Goal: Task Accomplishment & Management: Complete application form

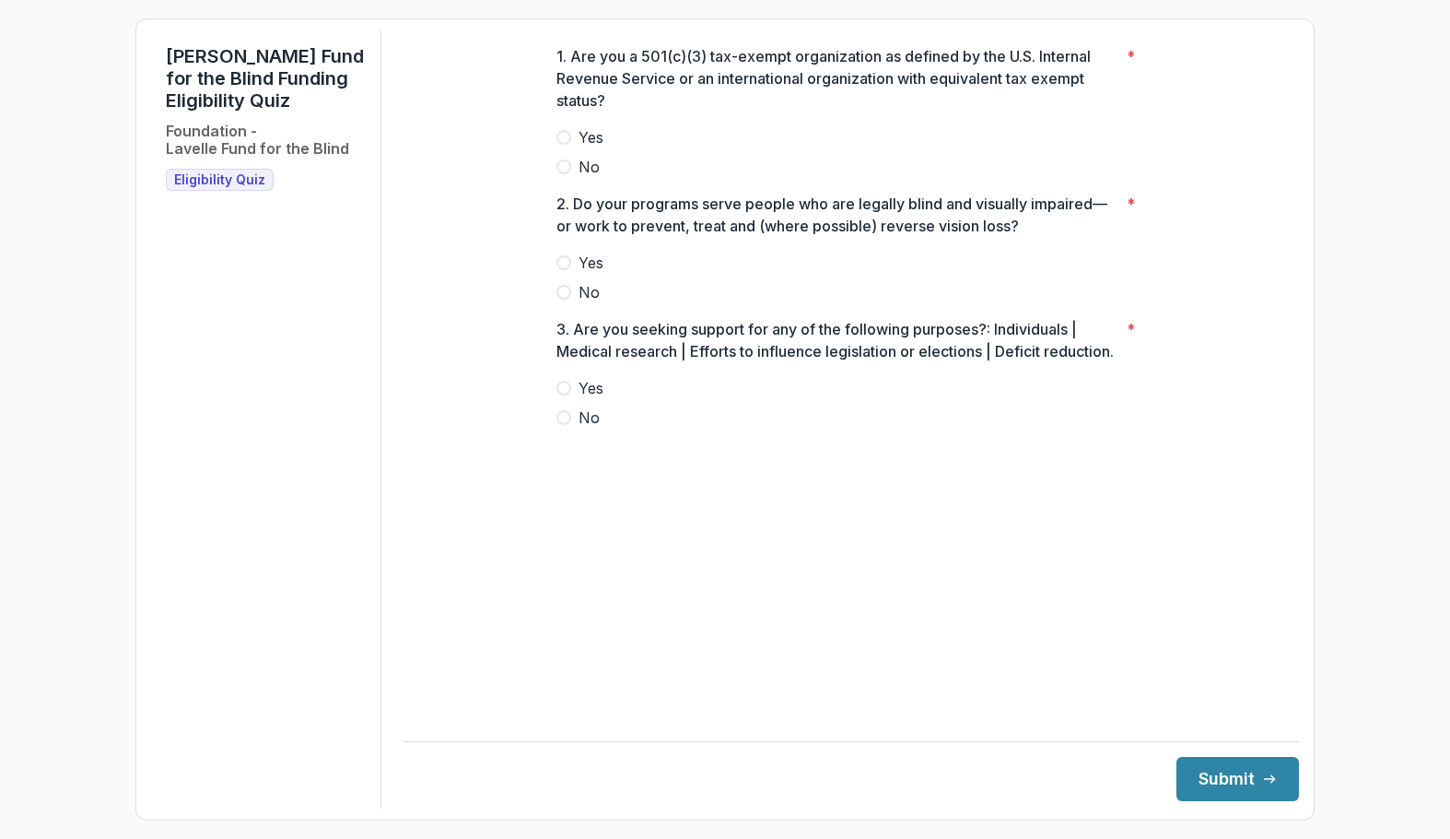
click at [566, 148] on label "Yes" at bounding box center [852, 137] width 590 height 22
click at [567, 270] on span at bounding box center [564, 262] width 15 height 15
click at [565, 425] on span at bounding box center [564, 417] width 15 height 15
click at [1212, 785] on button "Submit" at bounding box center [1238, 779] width 123 height 44
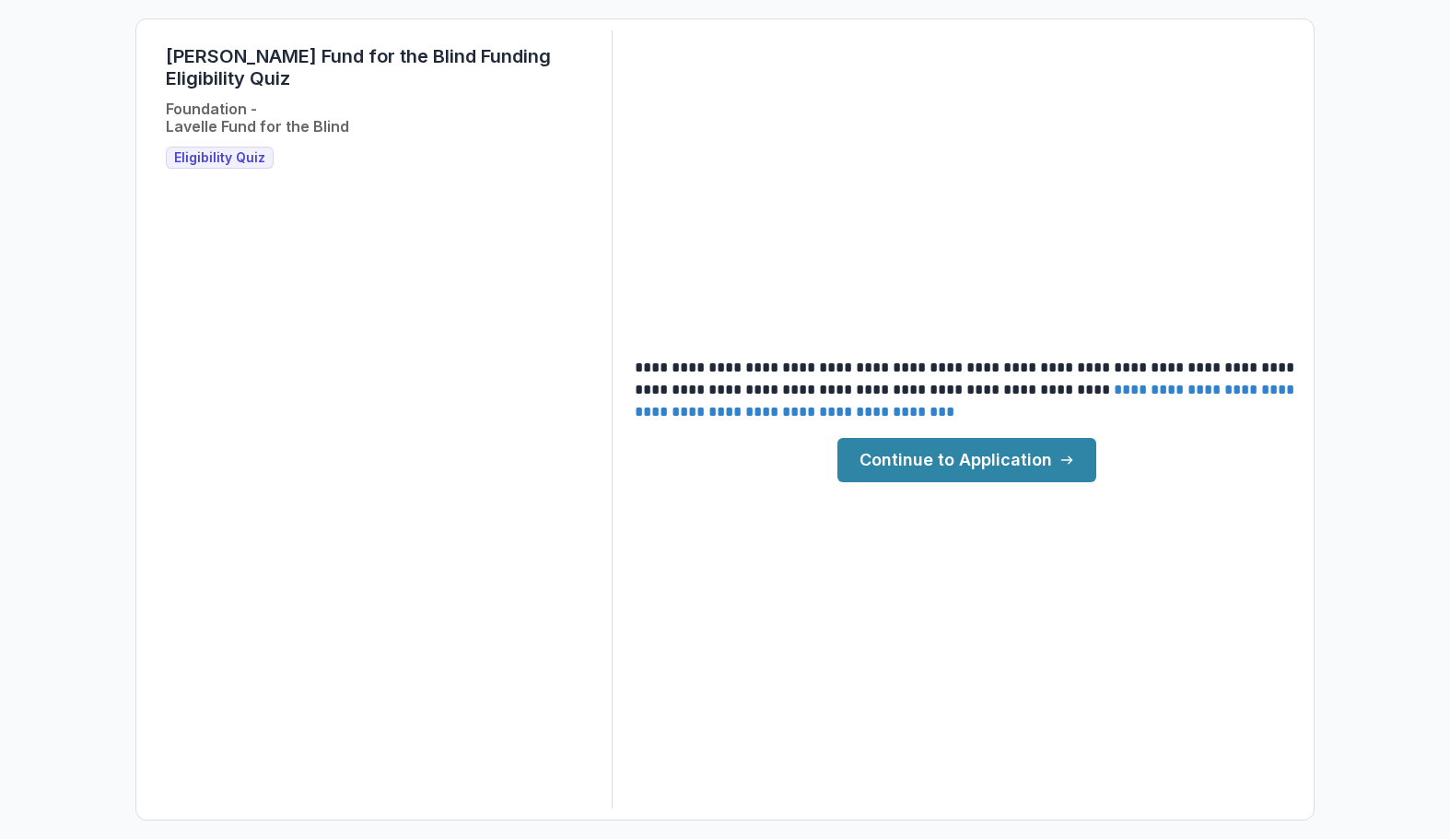
click at [989, 444] on link "Continue to Application" at bounding box center [967, 460] width 259 height 44
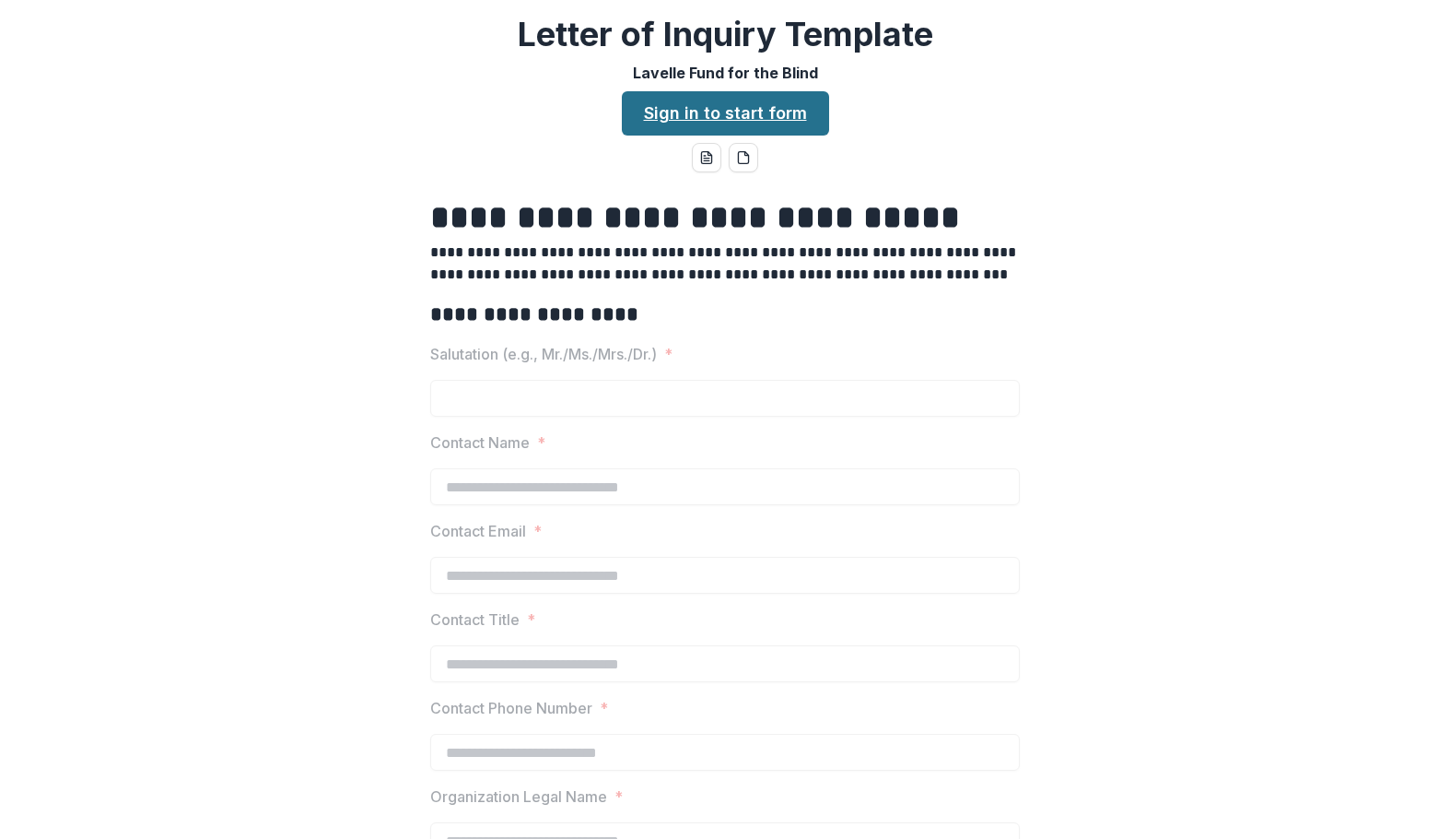
click at [747, 115] on link "Sign in to start form" at bounding box center [725, 113] width 207 height 44
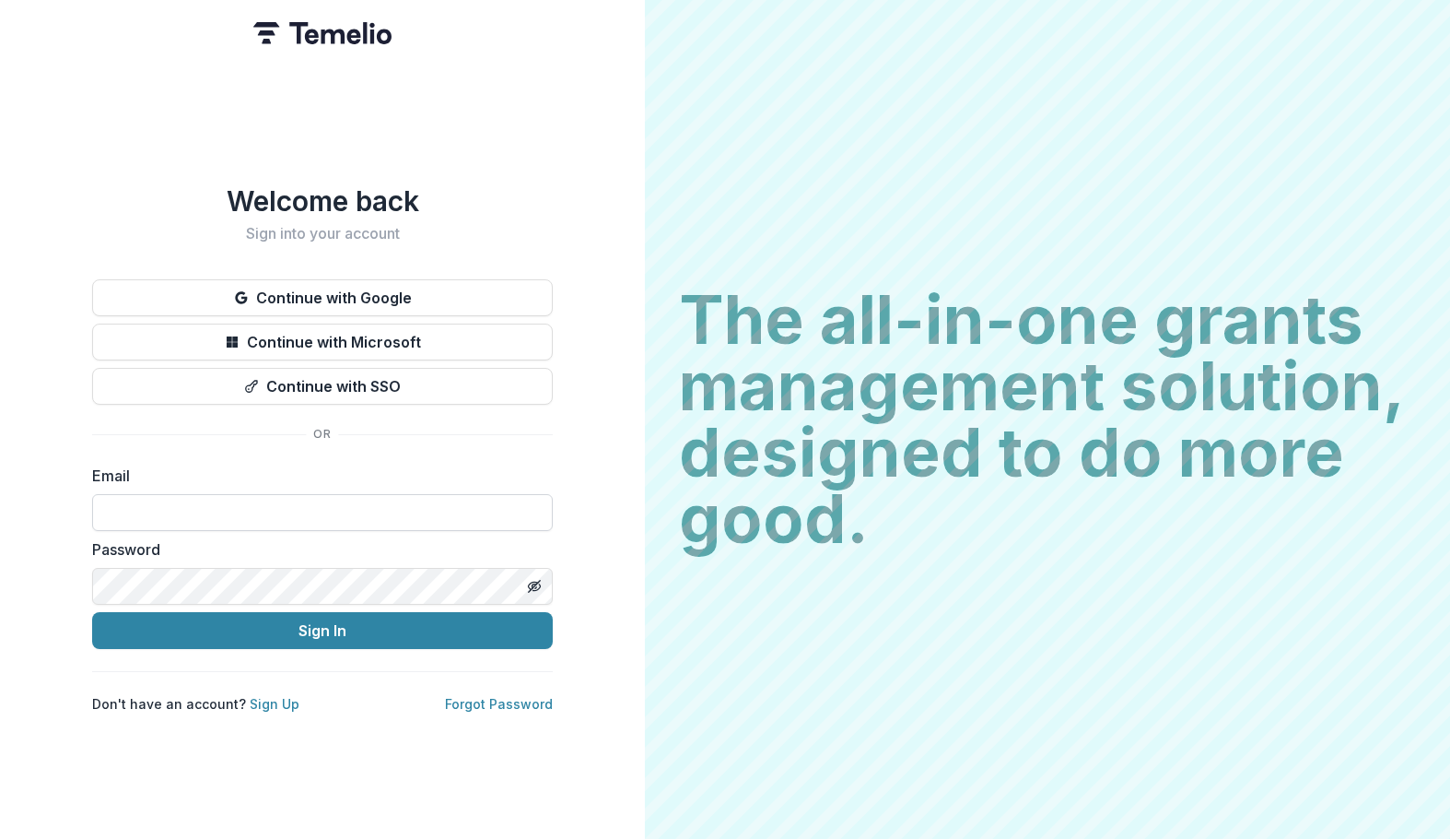
click at [303, 502] on input at bounding box center [322, 512] width 461 height 37
paste input "**********"
type input "**********"
paste input "**********"
click at [331, 702] on div "Don't have an account? Sign Up Forgot Password" at bounding box center [322, 703] width 461 height 19
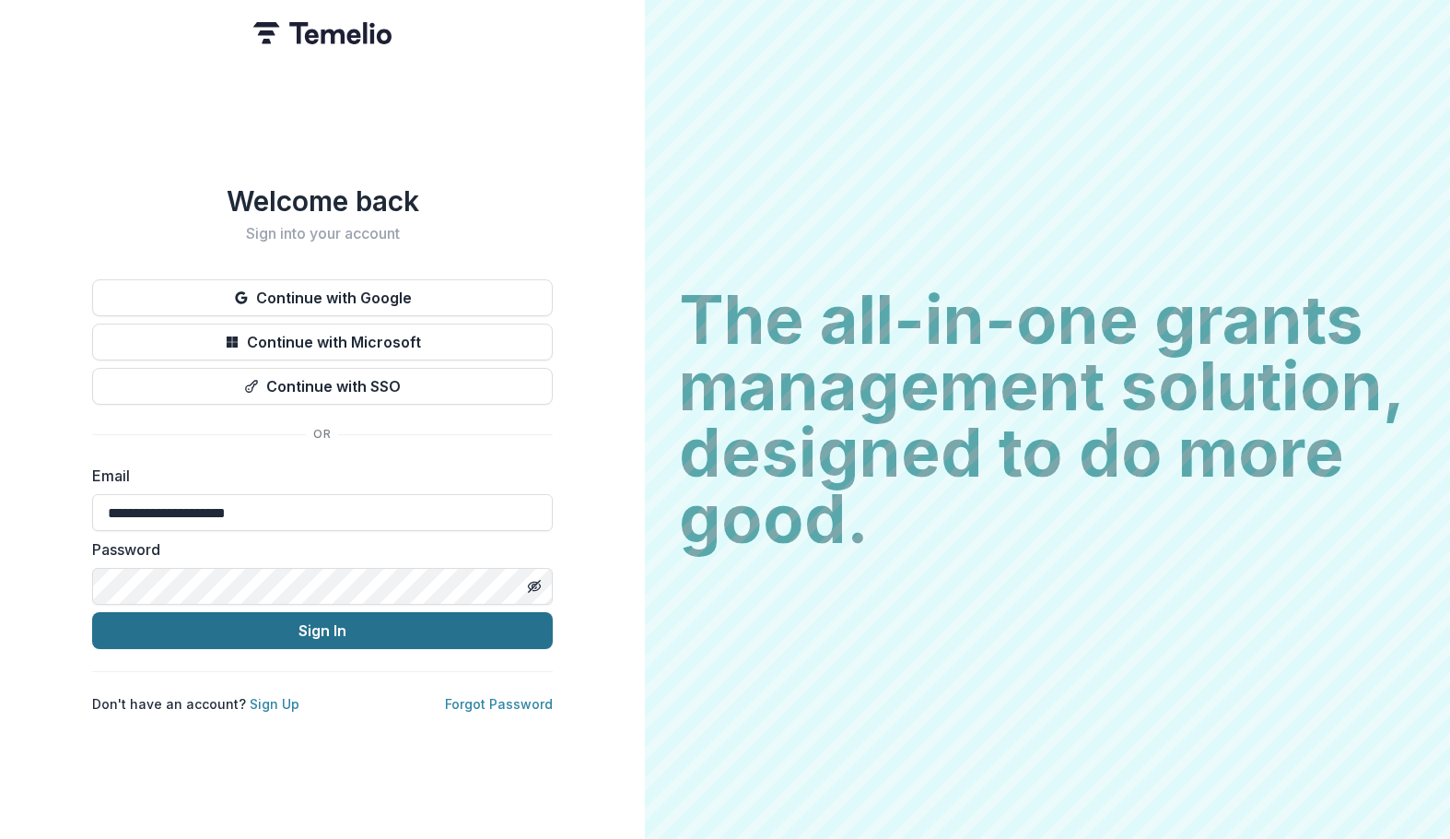
click at [337, 632] on button "Sign In" at bounding box center [322, 630] width 461 height 37
type input "**********"
click at [381, 623] on button "Sign In" at bounding box center [322, 630] width 461 height 37
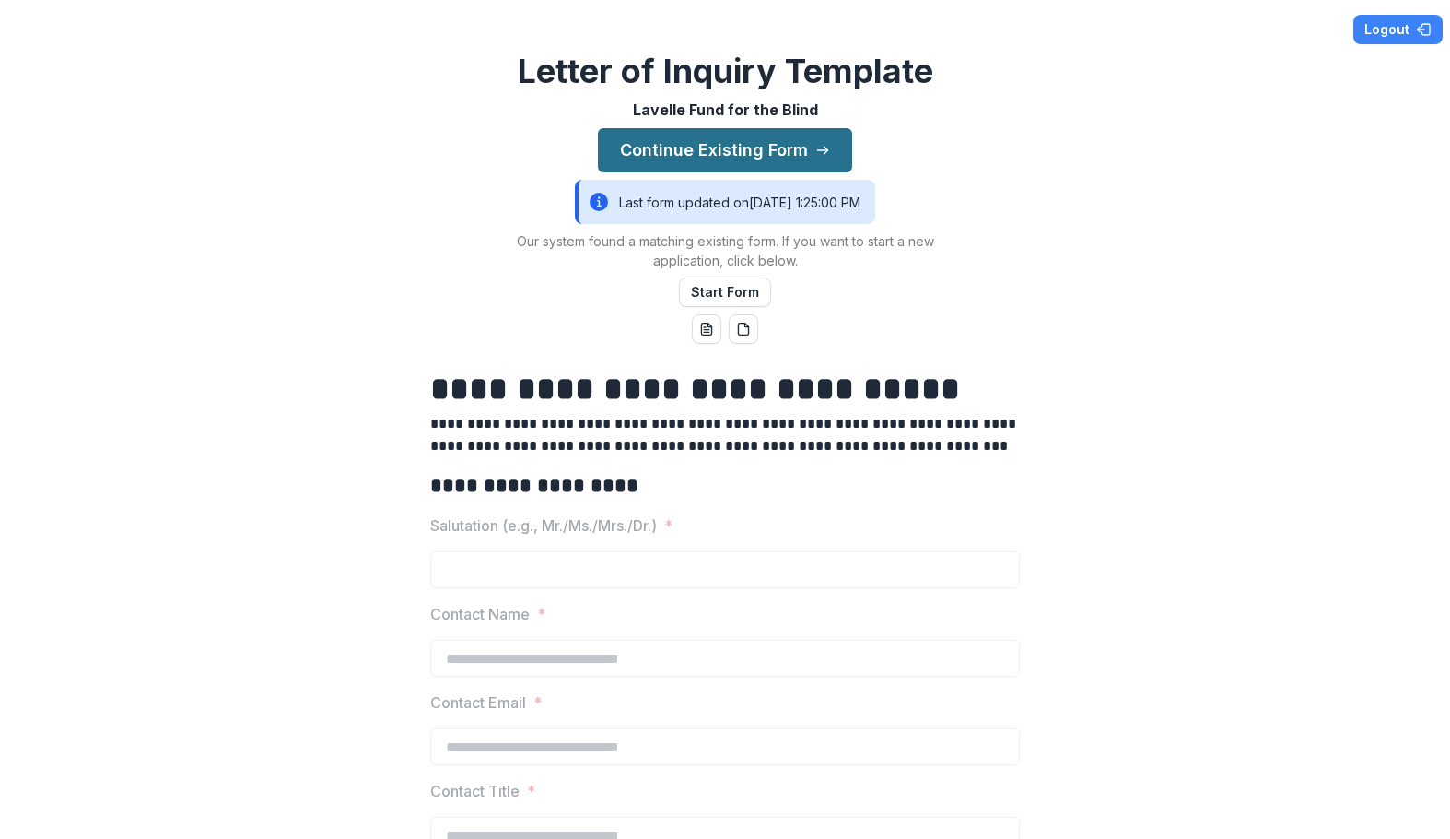
click at [745, 146] on button "Continue Existing Form" at bounding box center [725, 150] width 254 height 44
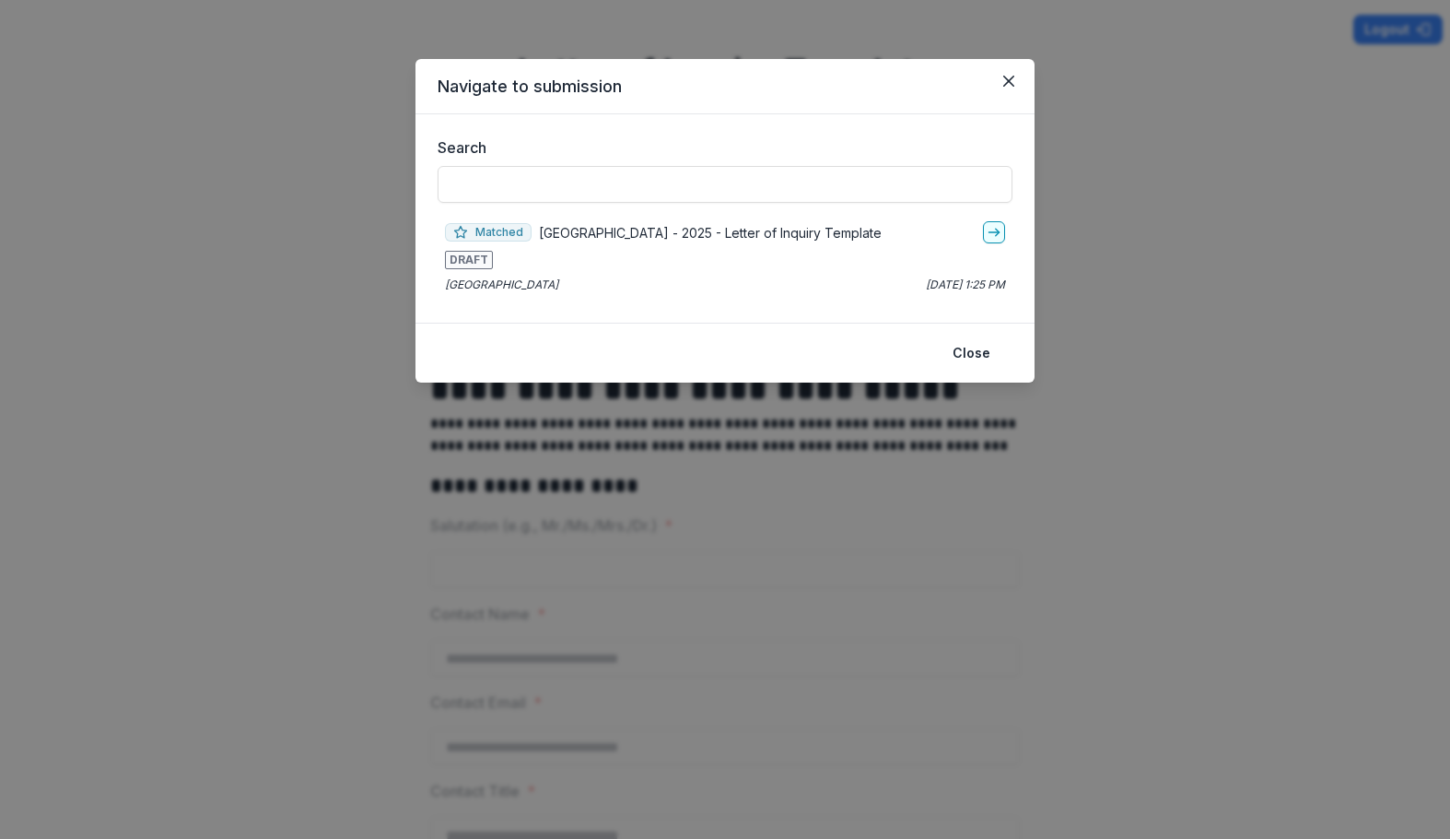
click at [944, 288] on p "Aug 27, 2025, 1:25 PM" at bounding box center [965, 284] width 79 height 17
click at [469, 254] on span "DRAFT" at bounding box center [469, 260] width 48 height 18
click at [472, 283] on p "Vanderbilt University" at bounding box center [501, 284] width 113 height 17
click at [1006, 67] on button "Close" at bounding box center [1008, 80] width 29 height 29
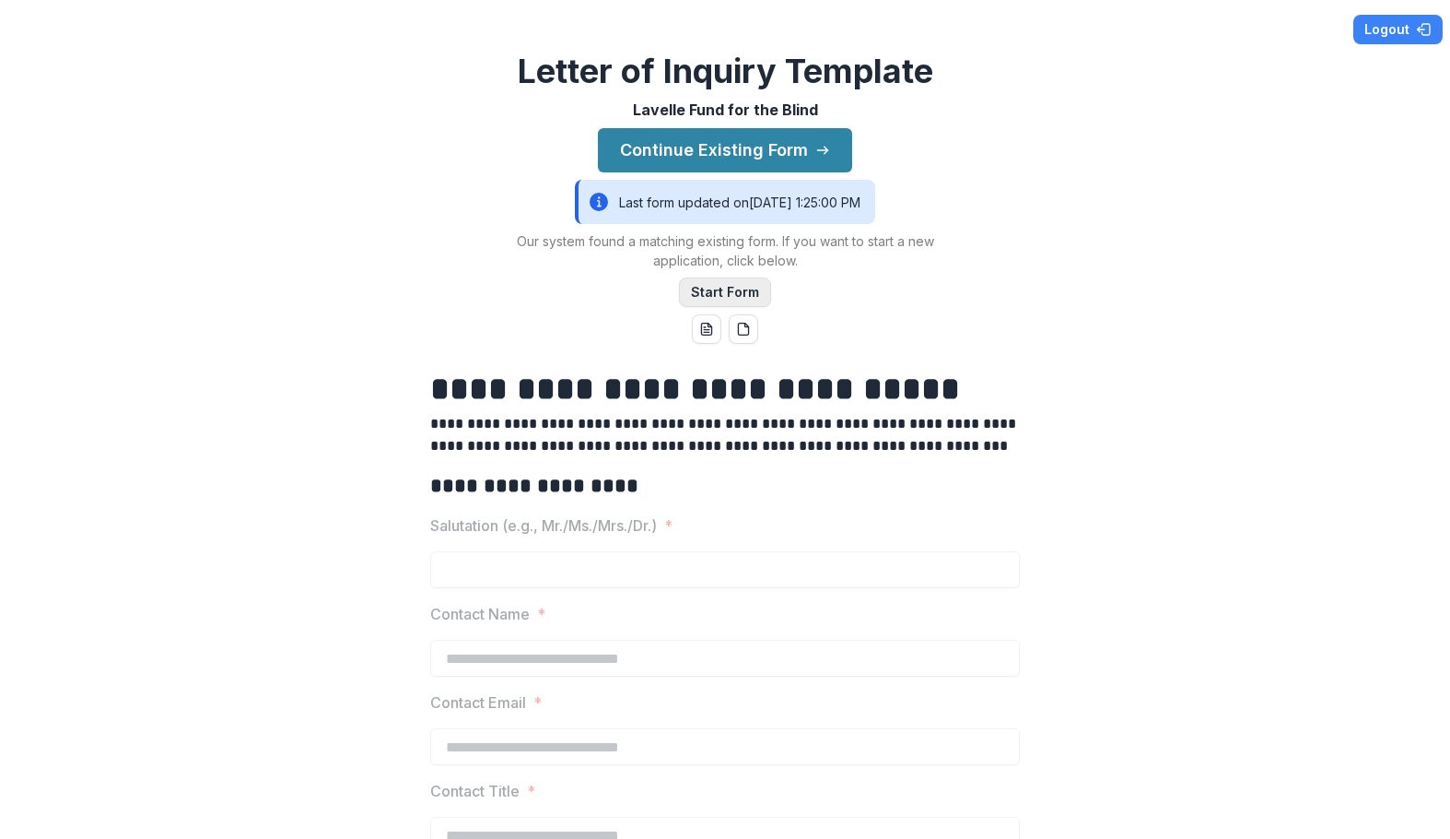
click at [720, 290] on button "Start Form" at bounding box center [725, 291] width 92 height 29
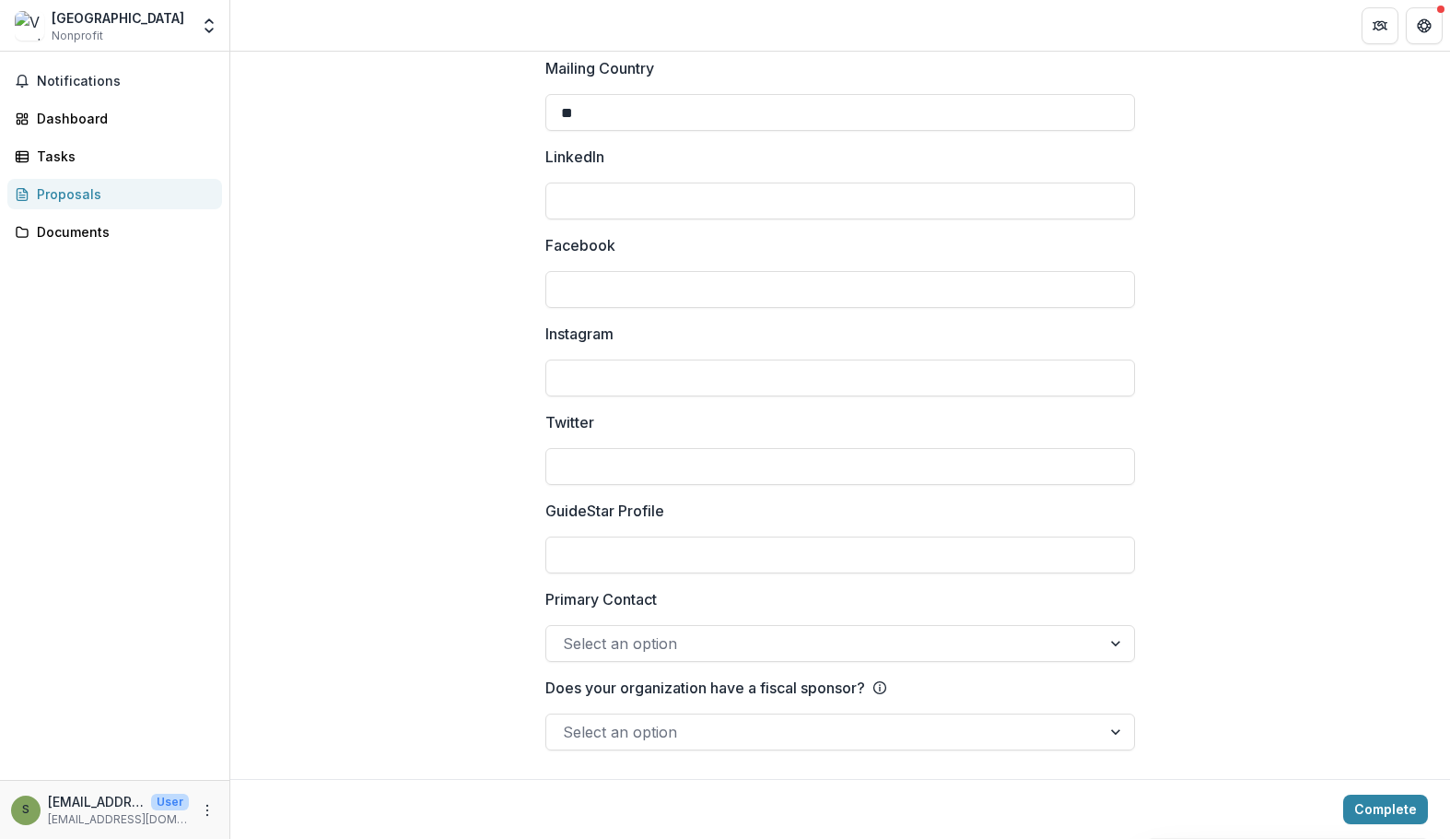
scroll to position [2545, 0]
click at [894, 633] on div at bounding box center [824, 642] width 522 height 26
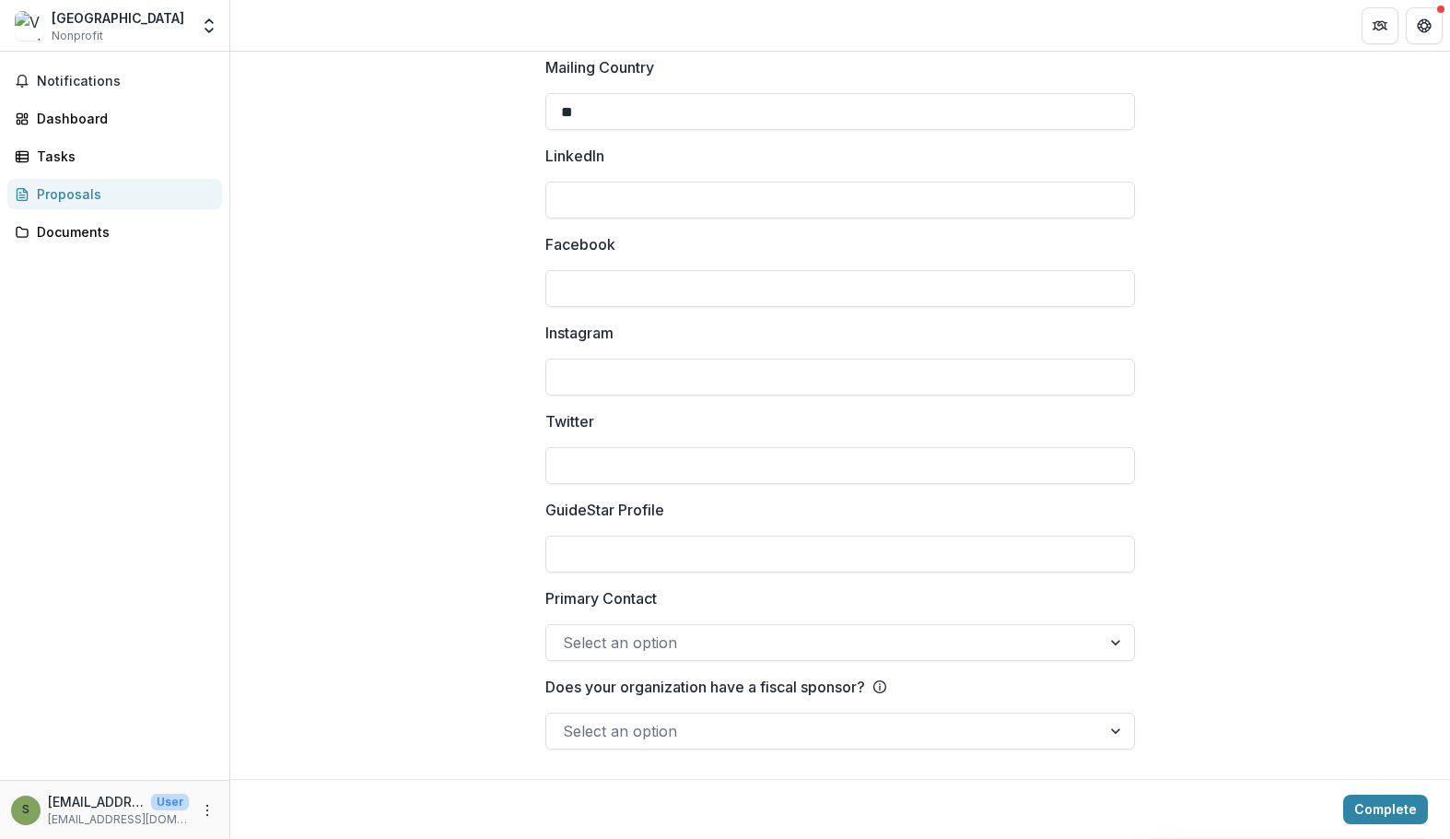
click at [922, 732] on div at bounding box center [824, 731] width 522 height 26
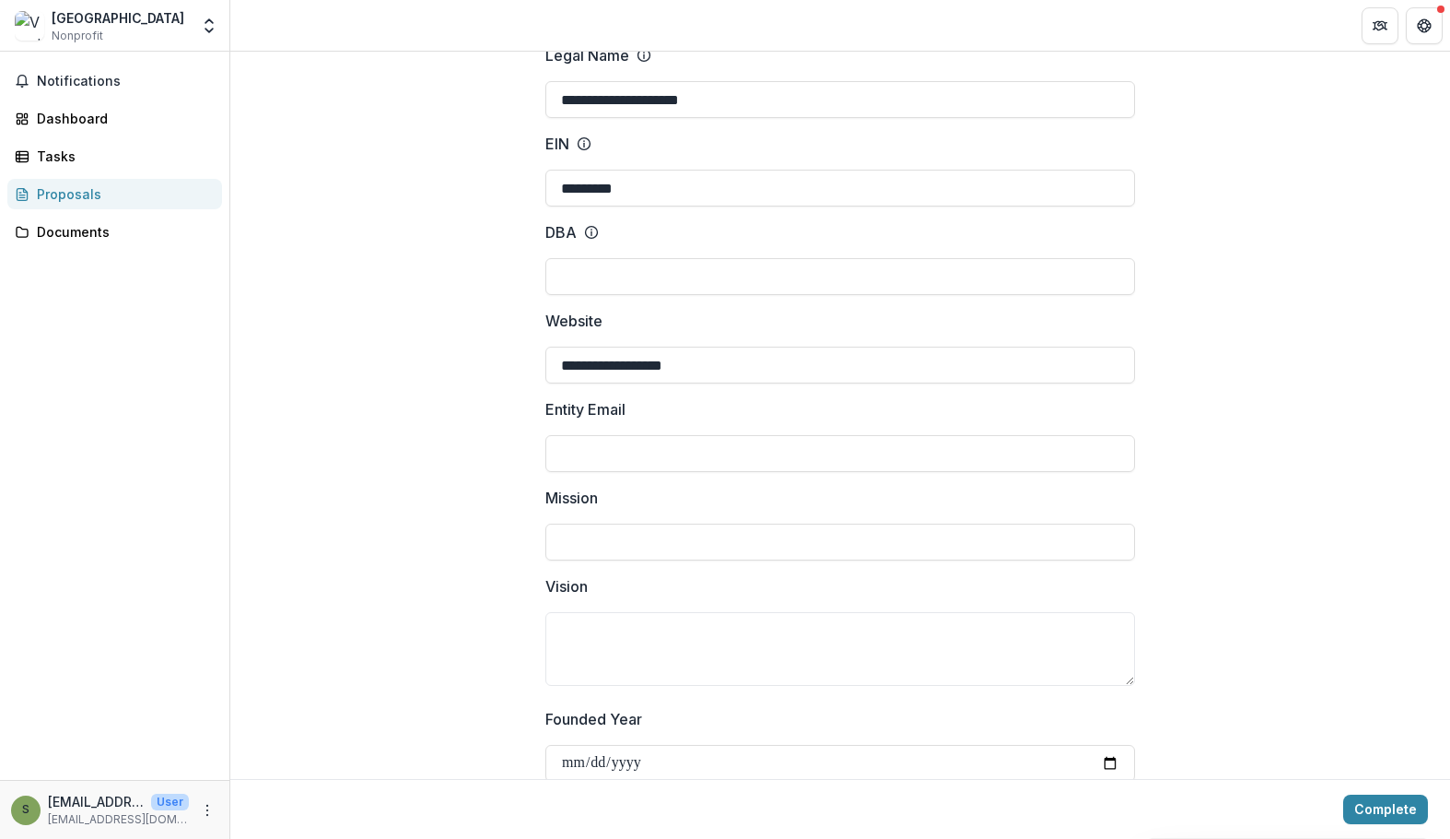
scroll to position [153, 0]
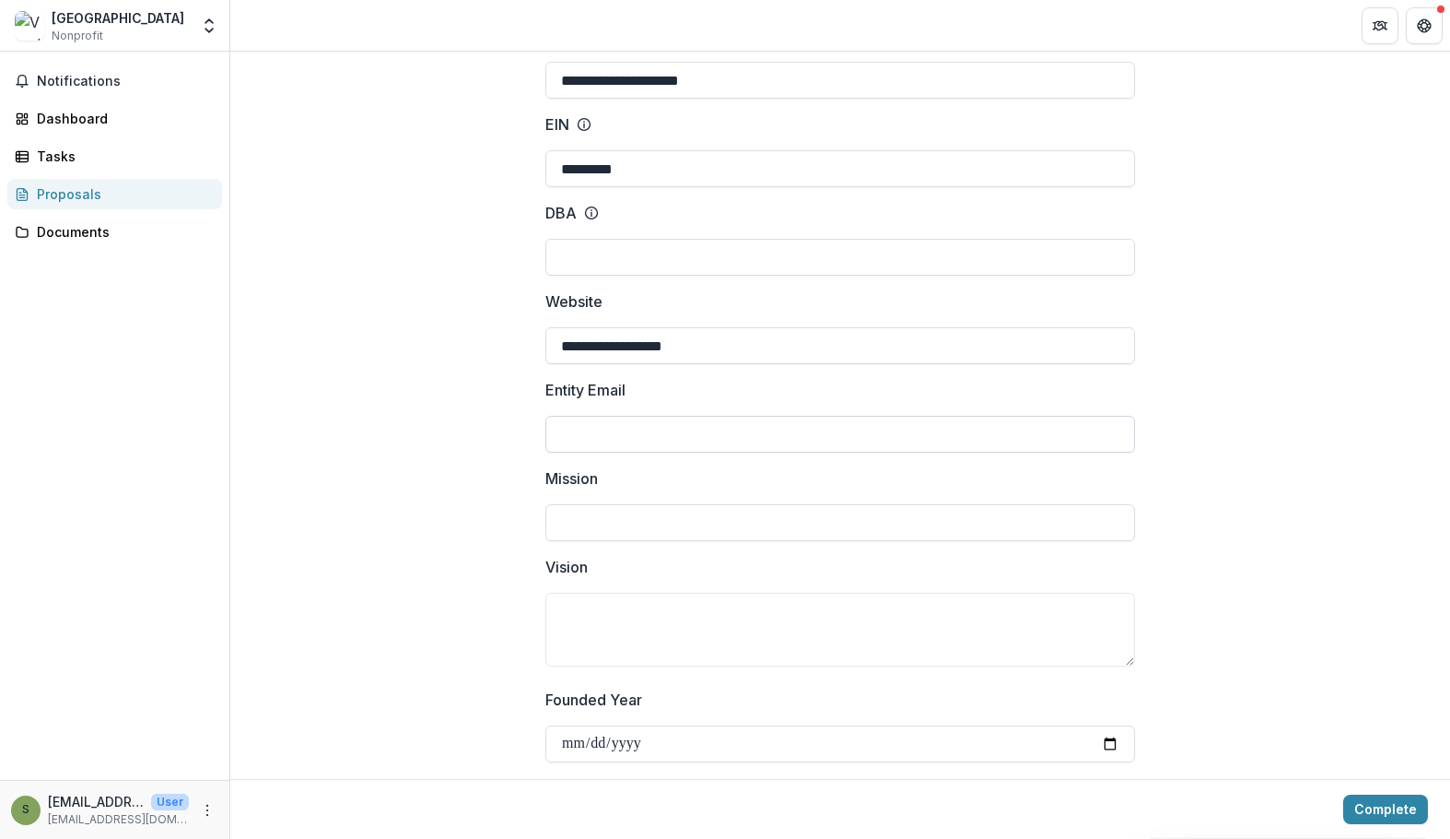
click at [637, 441] on input "Entity Email" at bounding box center [841, 434] width 590 height 37
click at [602, 522] on input "Mission" at bounding box center [841, 522] width 590 height 37
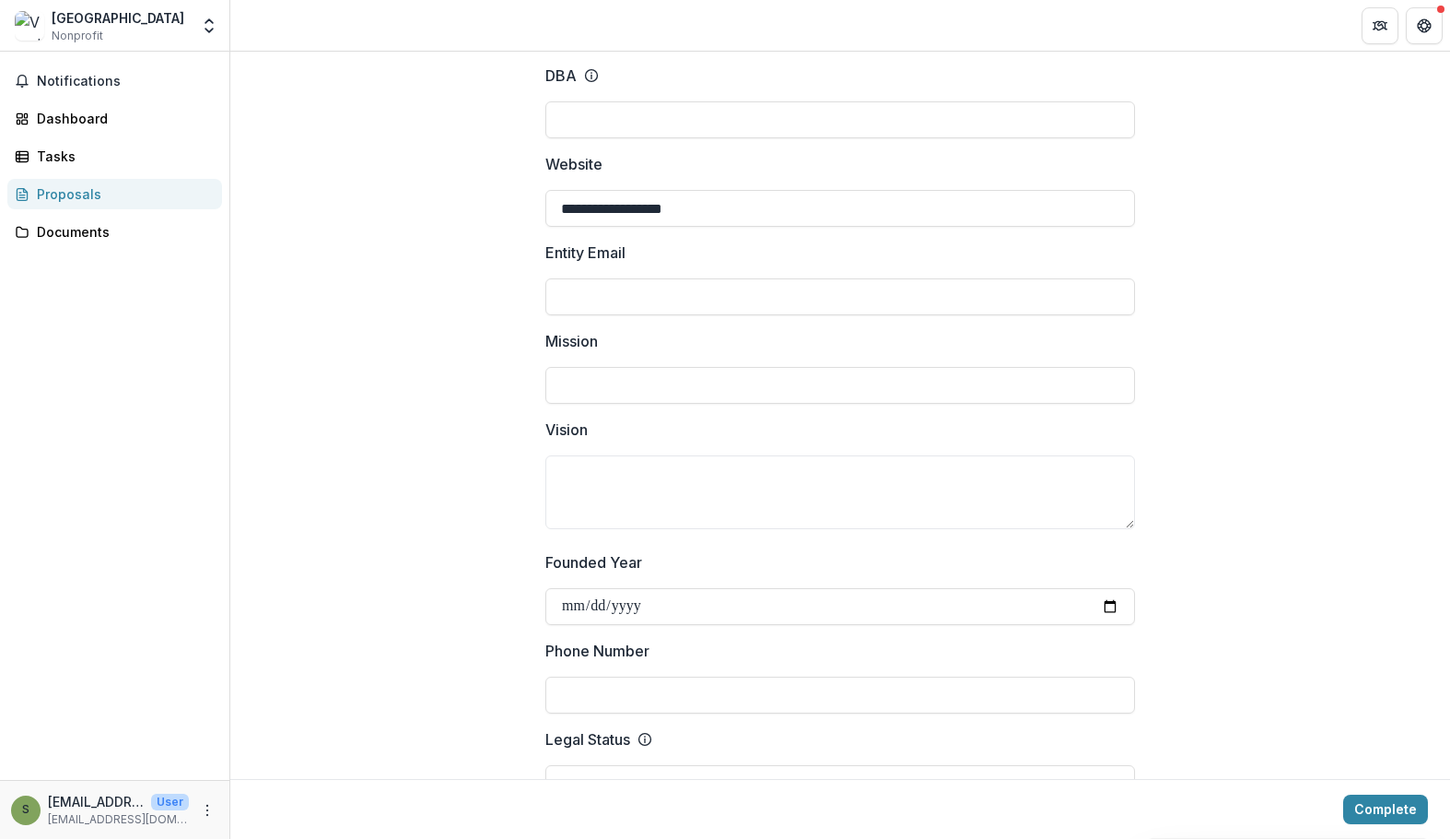
scroll to position [305, 0]
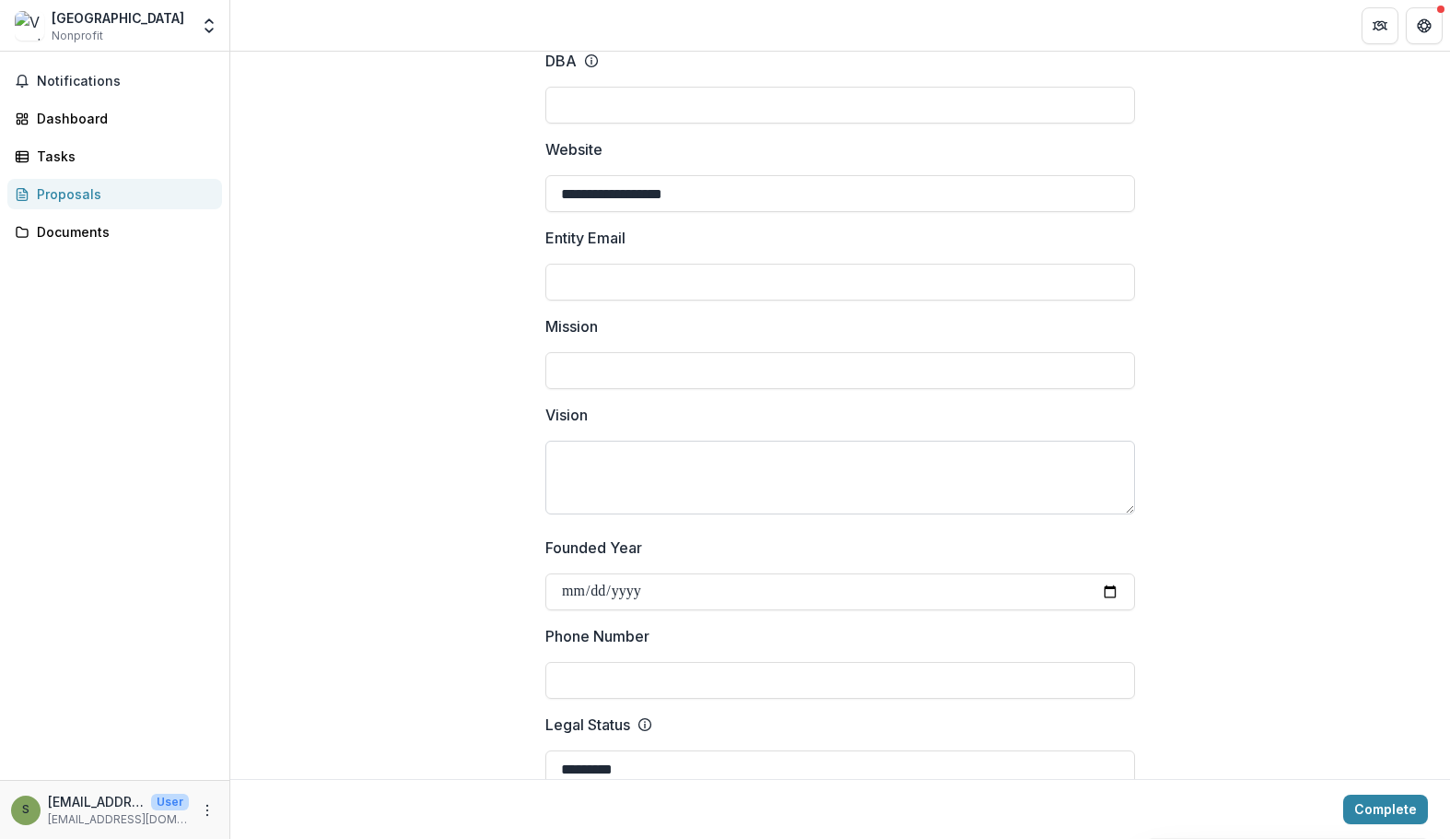
click at [599, 469] on textarea "Vision" at bounding box center [841, 477] width 590 height 74
drag, startPoint x: 1128, startPoint y: 510, endPoint x: 1157, endPoint y: 597, distance: 92.4
click at [599, 381] on input "Mission" at bounding box center [841, 370] width 590 height 37
click at [580, 463] on textarea "Vision" at bounding box center [841, 520] width 590 height 161
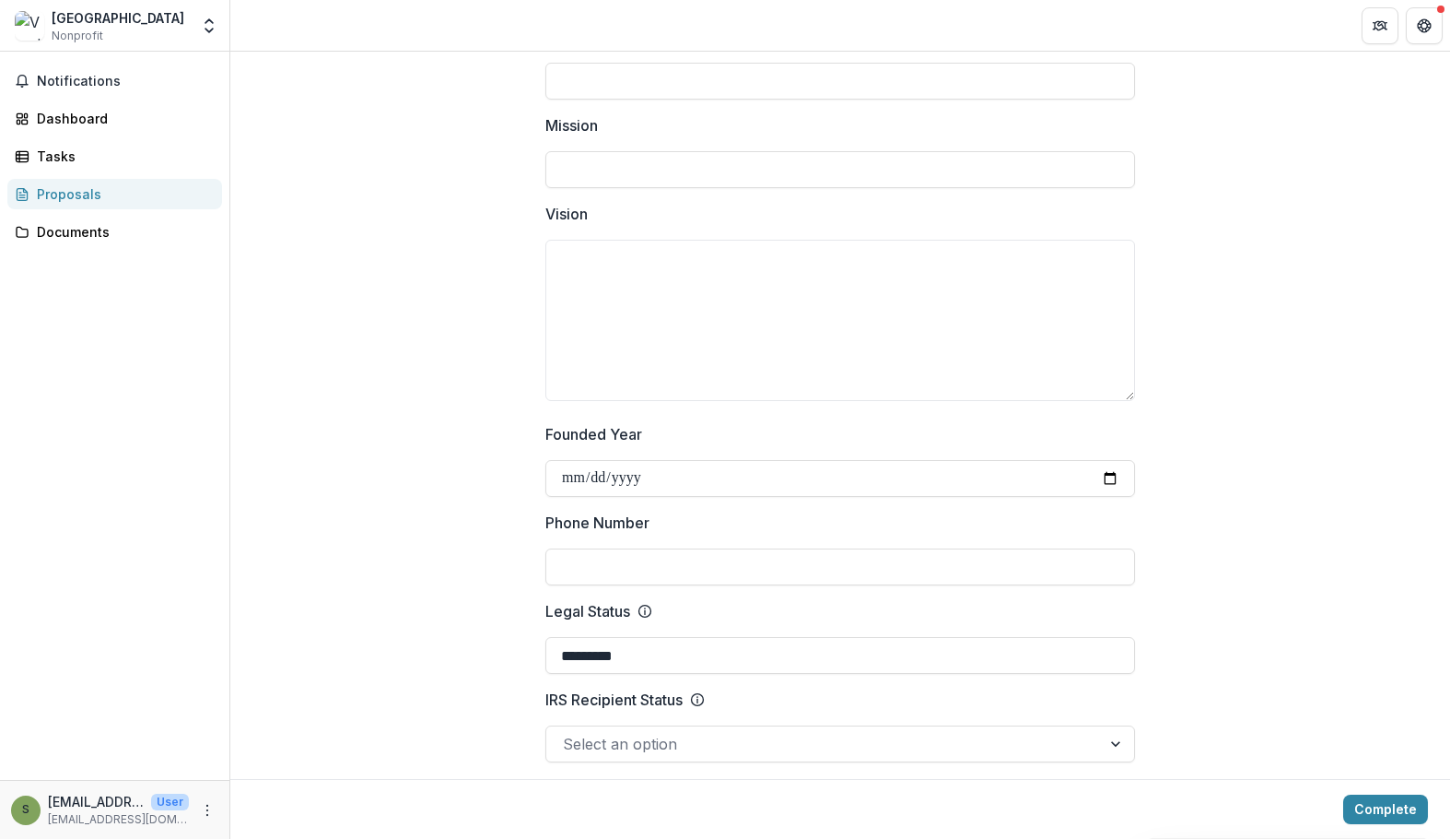
scroll to position [753, 0]
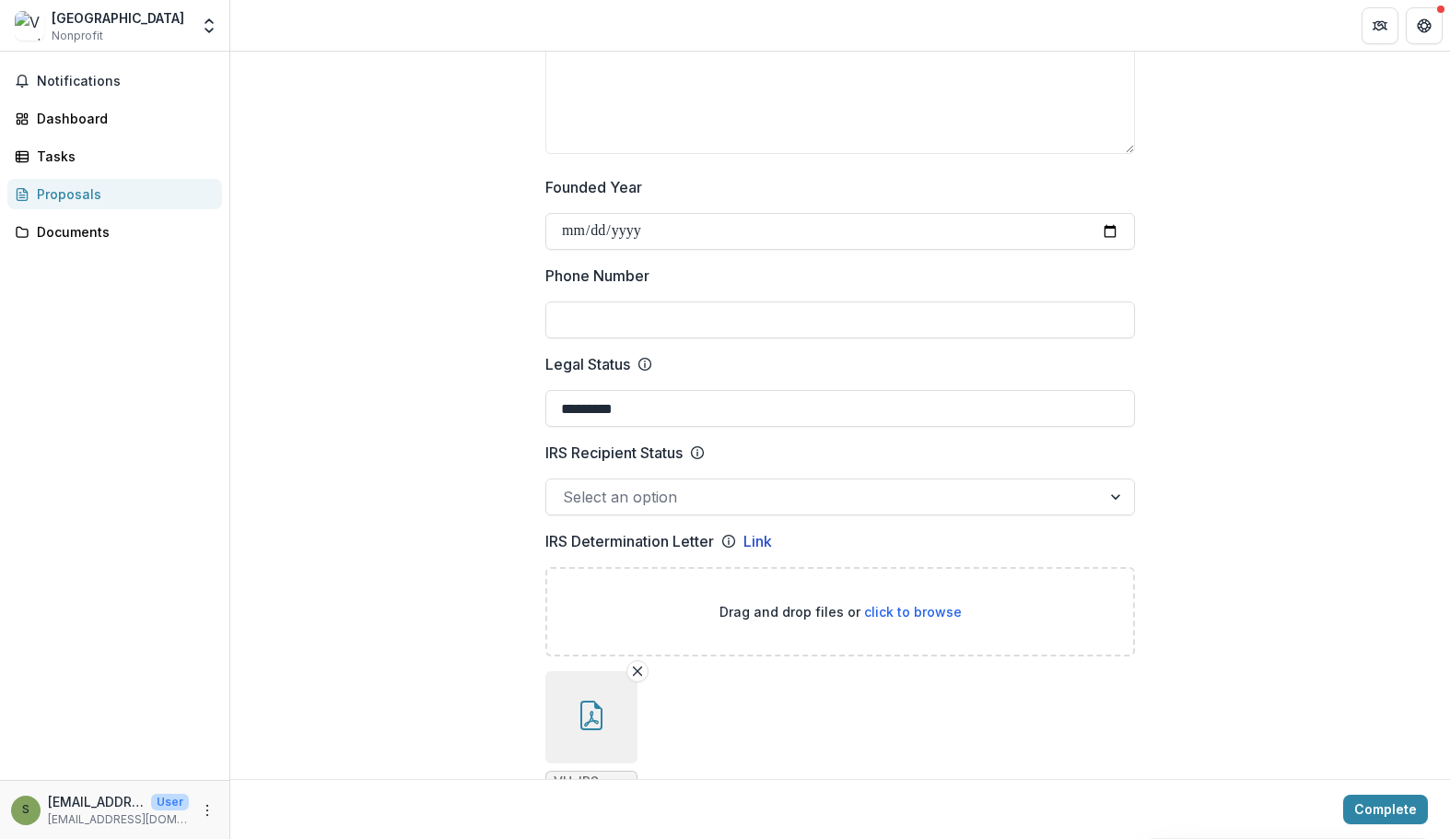
click at [626, 316] on input "Phone Number" at bounding box center [841, 319] width 590 height 37
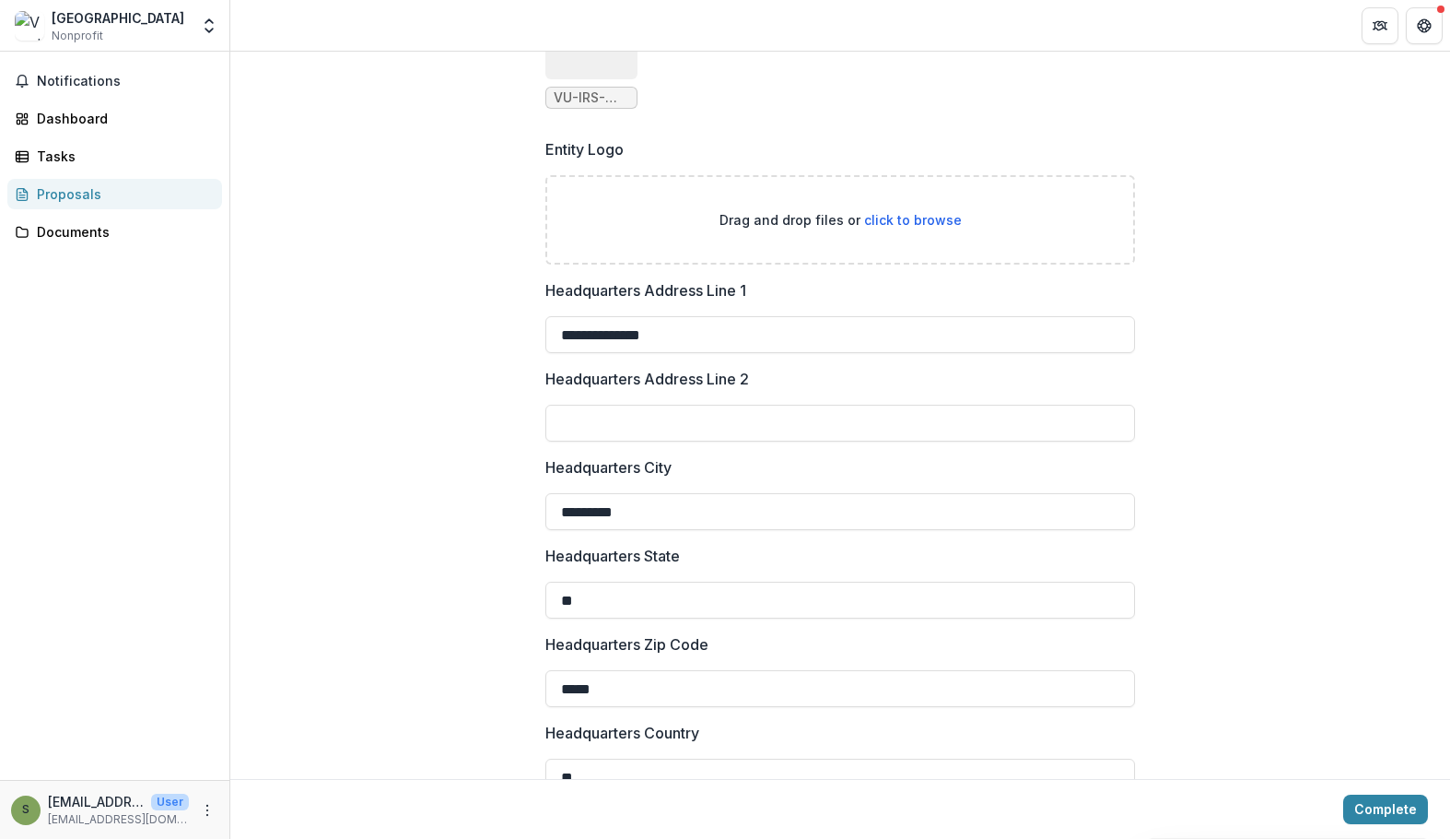
scroll to position [1437, 0]
click at [683, 329] on input "**********" at bounding box center [841, 334] width 590 height 37
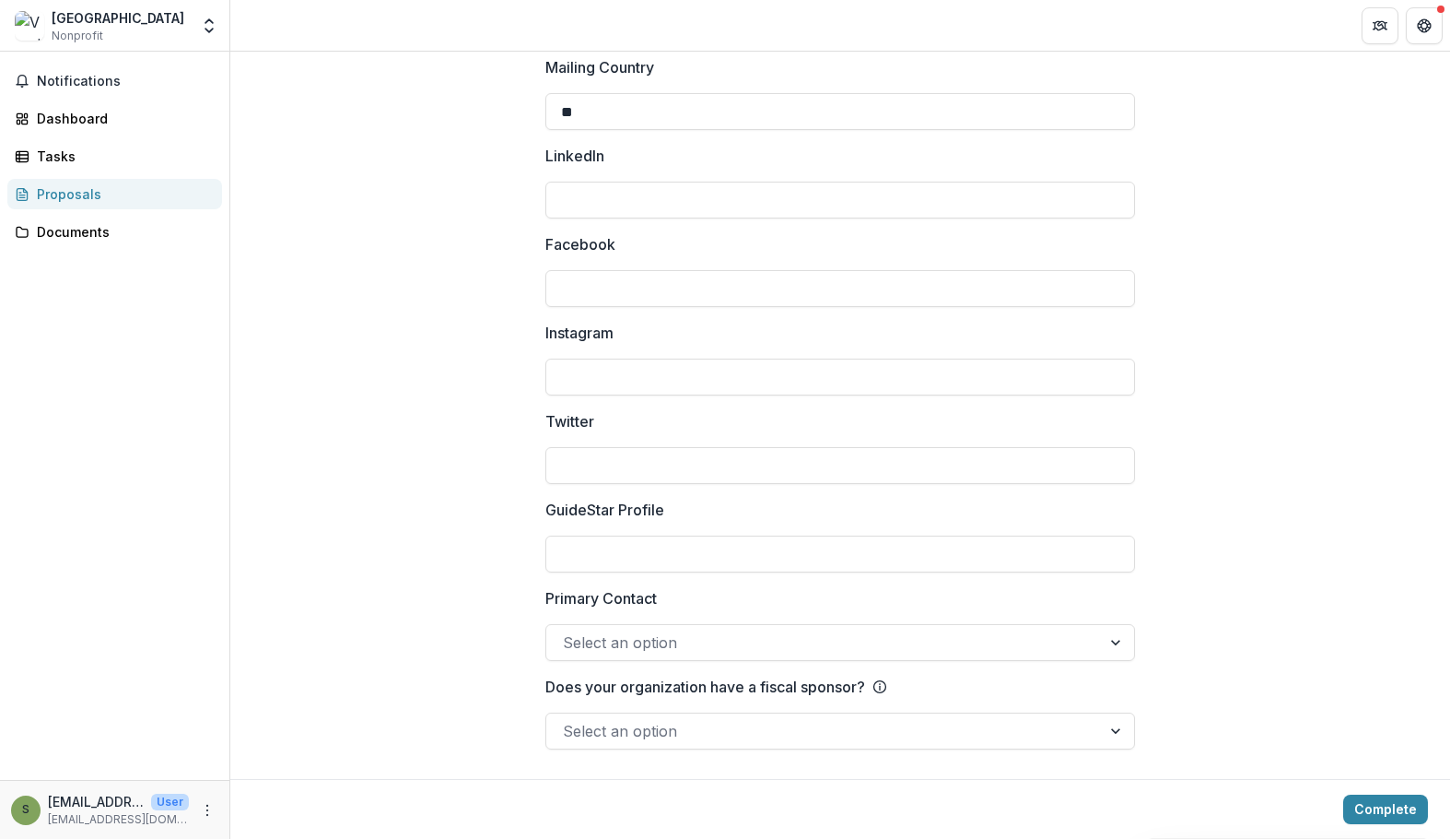
scroll to position [2631, 0]
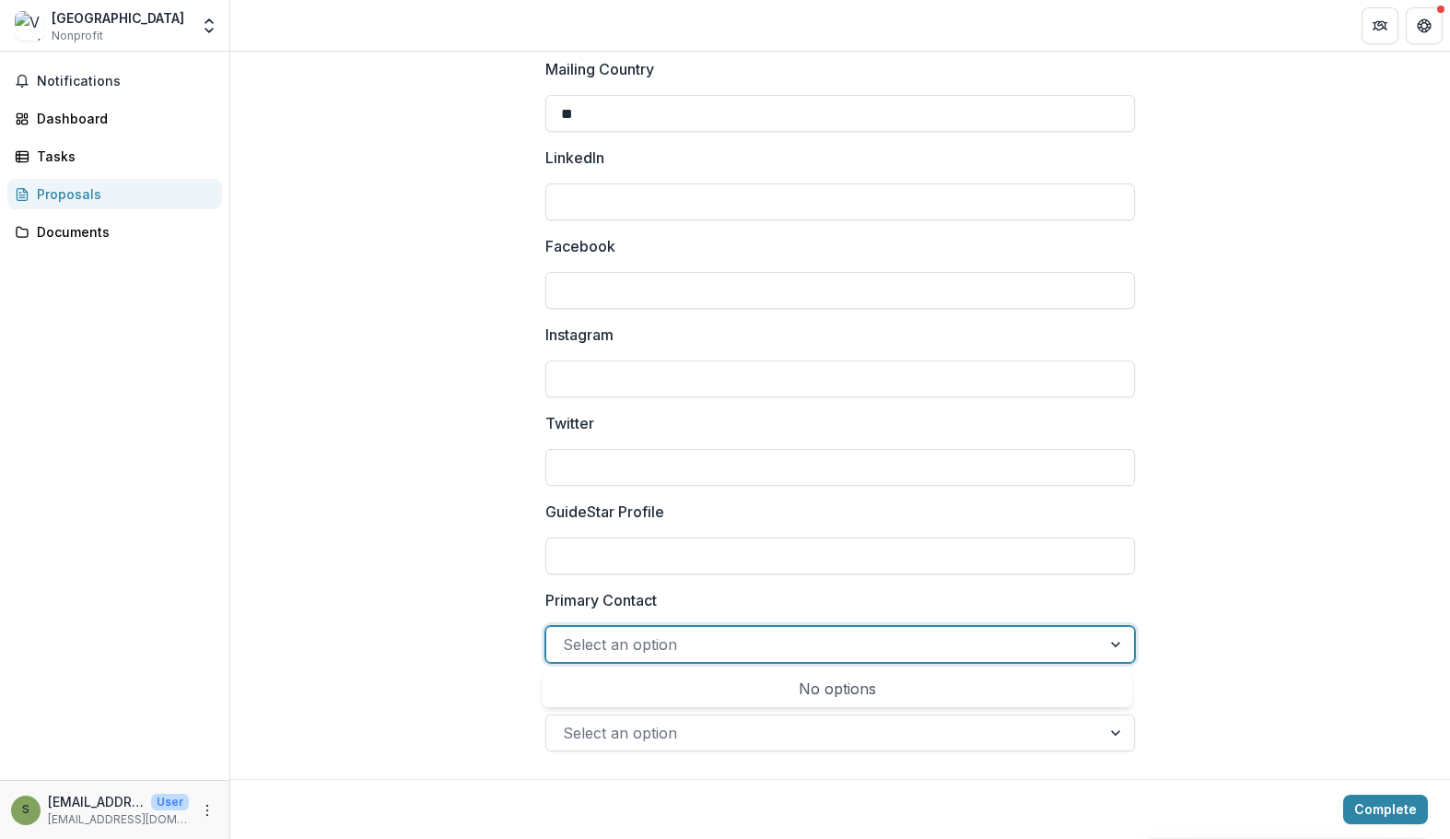
click at [670, 641] on div at bounding box center [824, 644] width 522 height 26
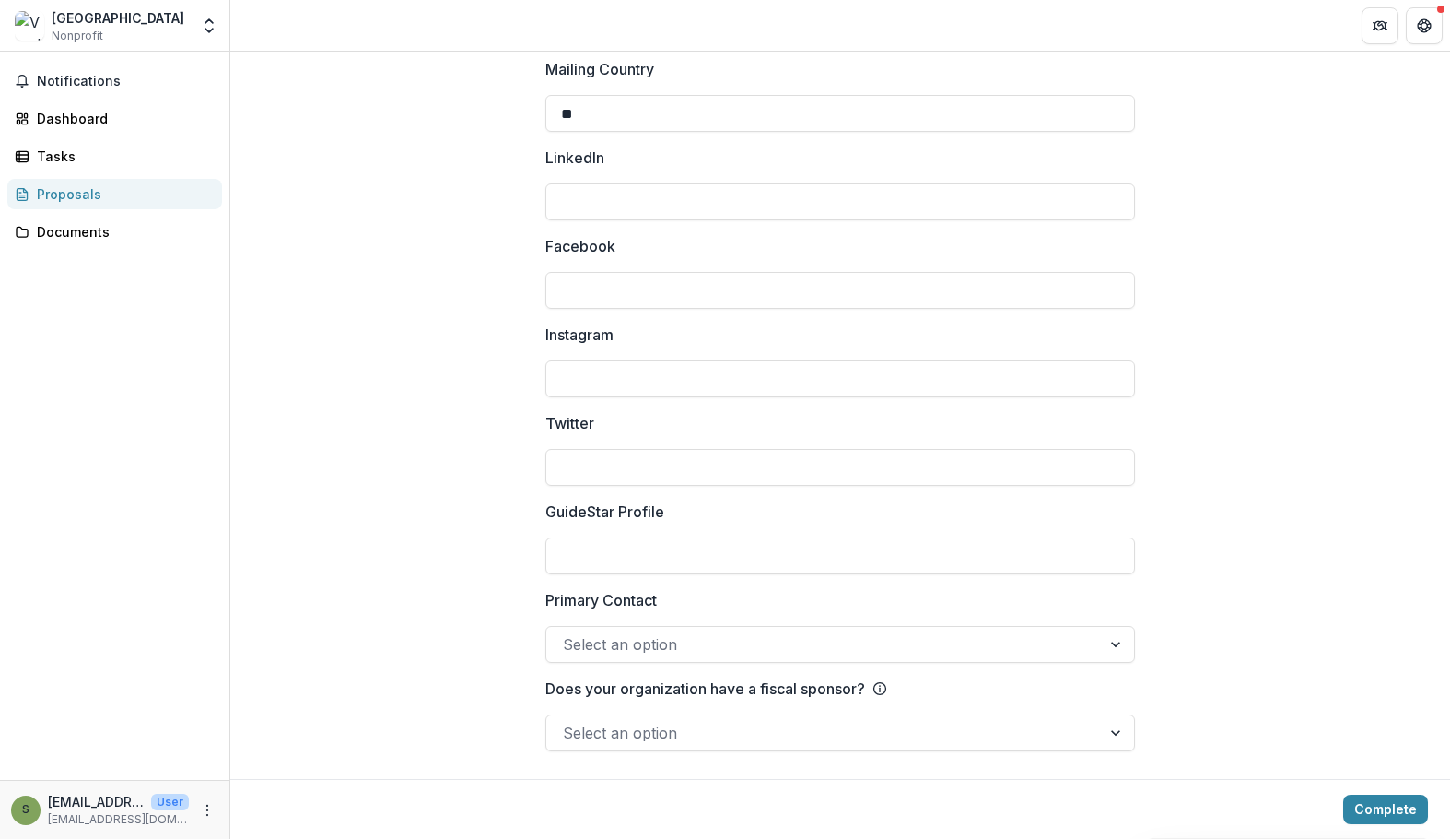
click at [1105, 641] on div at bounding box center [1117, 644] width 33 height 35
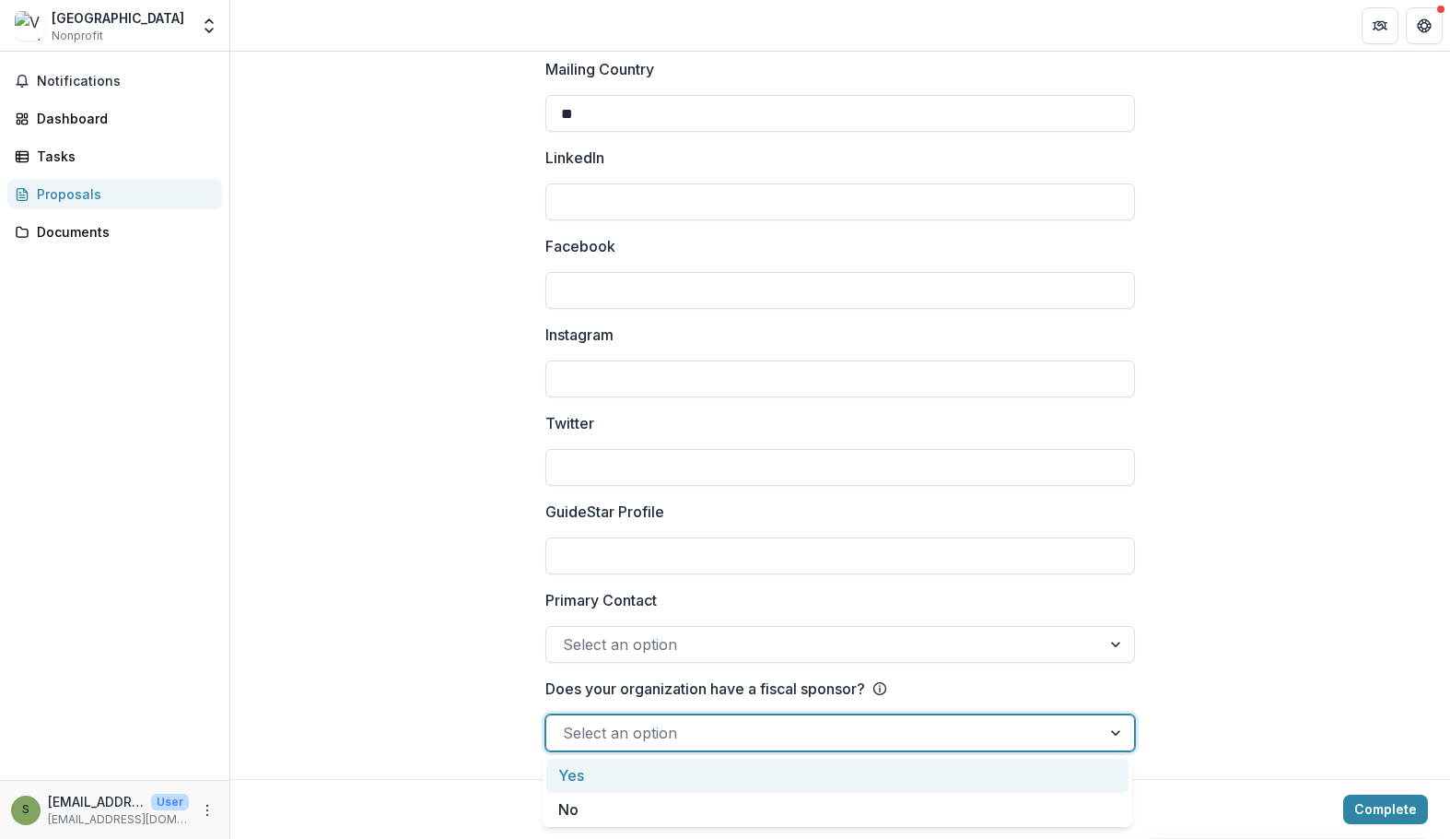
click at [1112, 735] on div at bounding box center [1117, 732] width 33 height 35
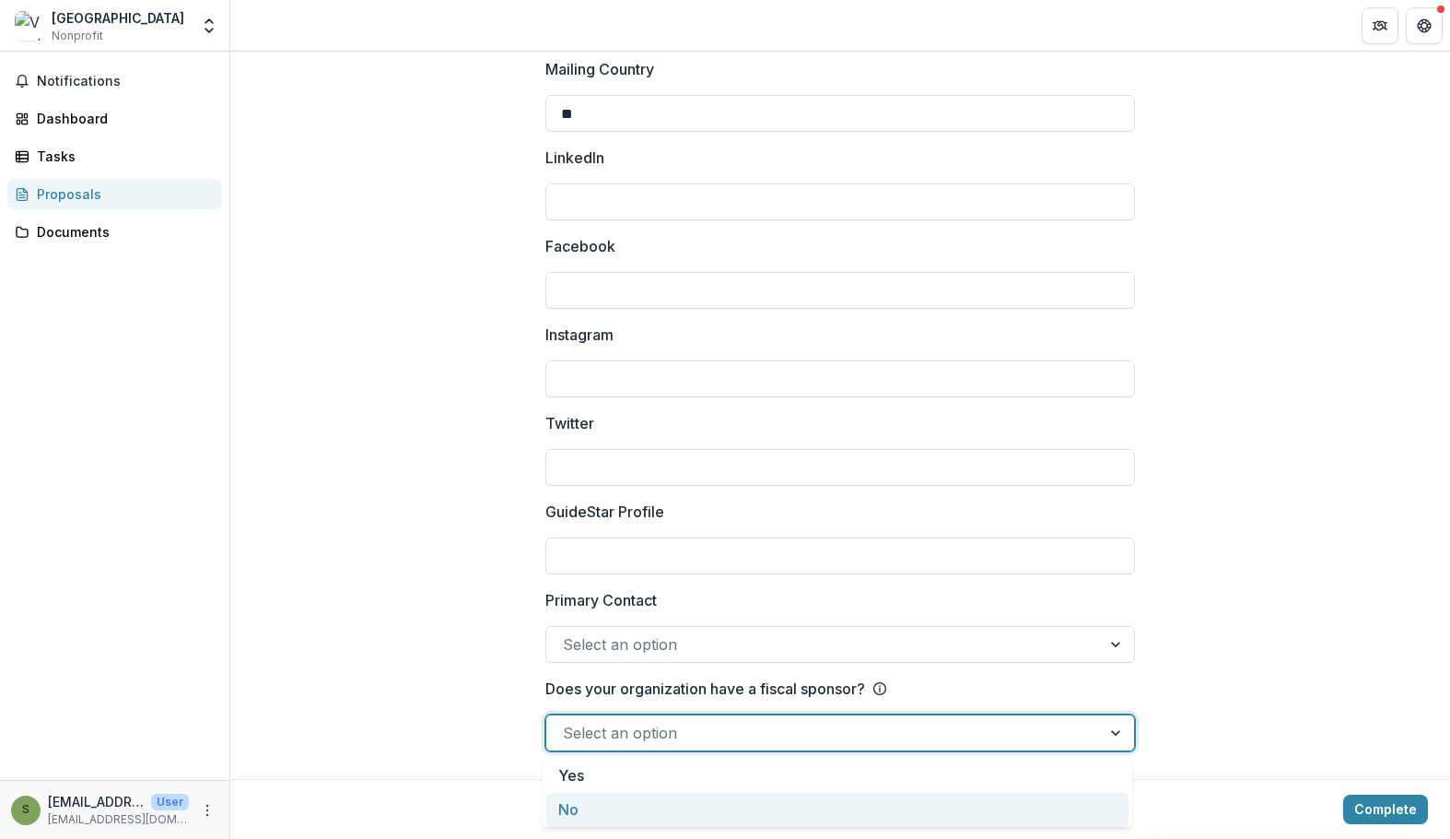
click at [1046, 814] on div "No" at bounding box center [837, 809] width 582 height 34
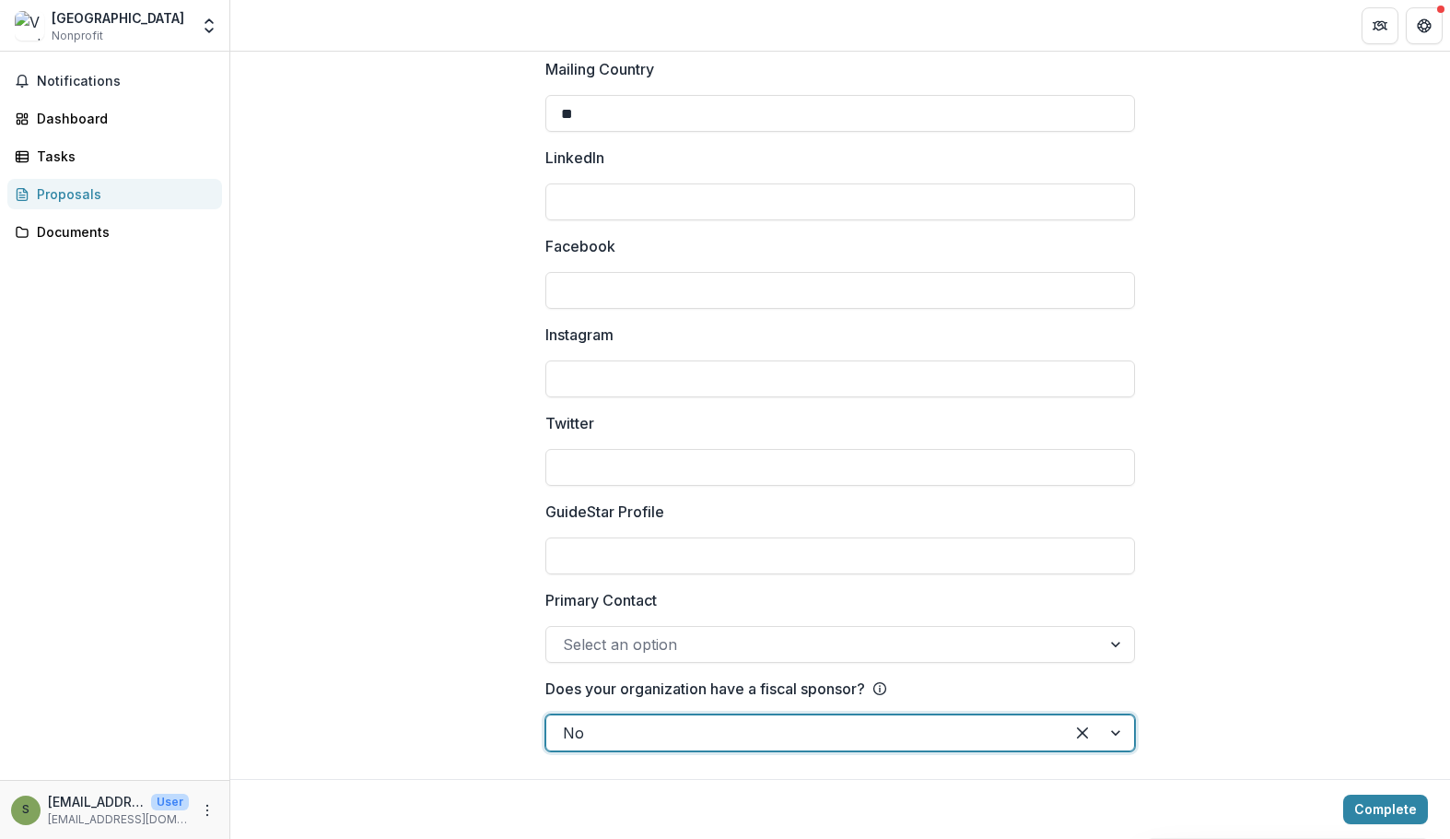
scroll to position [2632, 0]
click at [623, 640] on div at bounding box center [824, 643] width 522 height 26
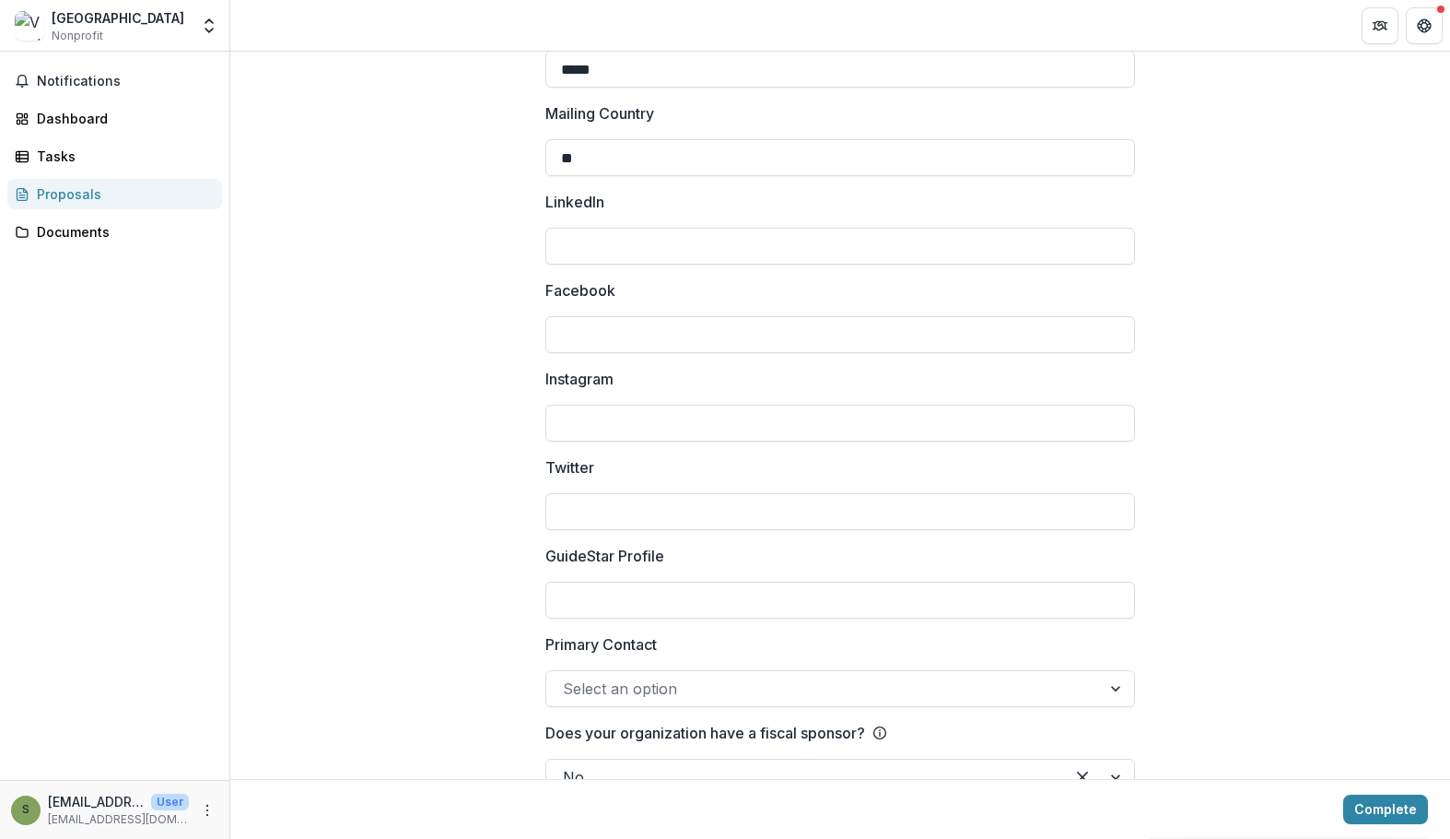
scroll to position [2633, 0]
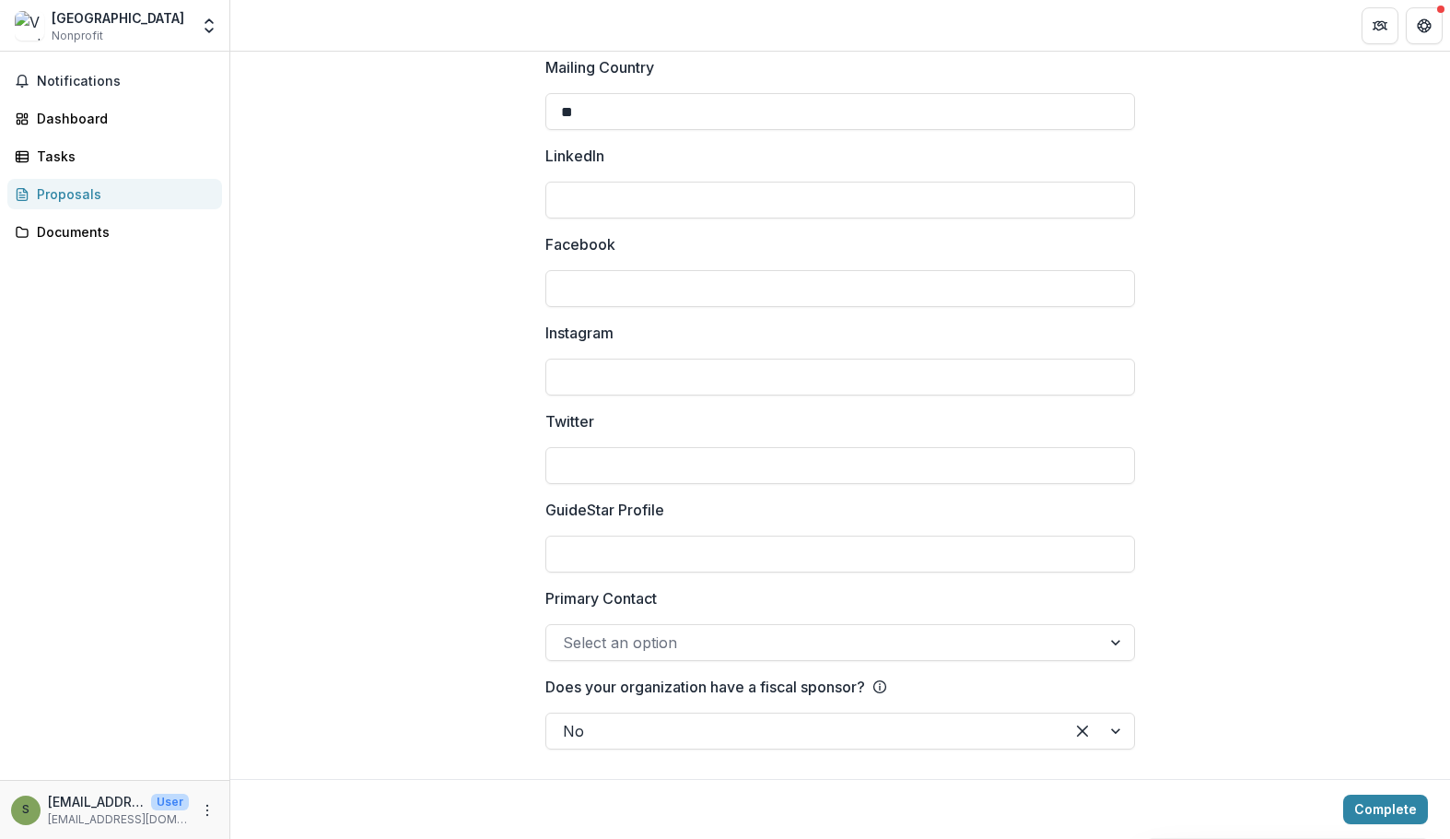
click at [771, 642] on div at bounding box center [824, 642] width 522 height 26
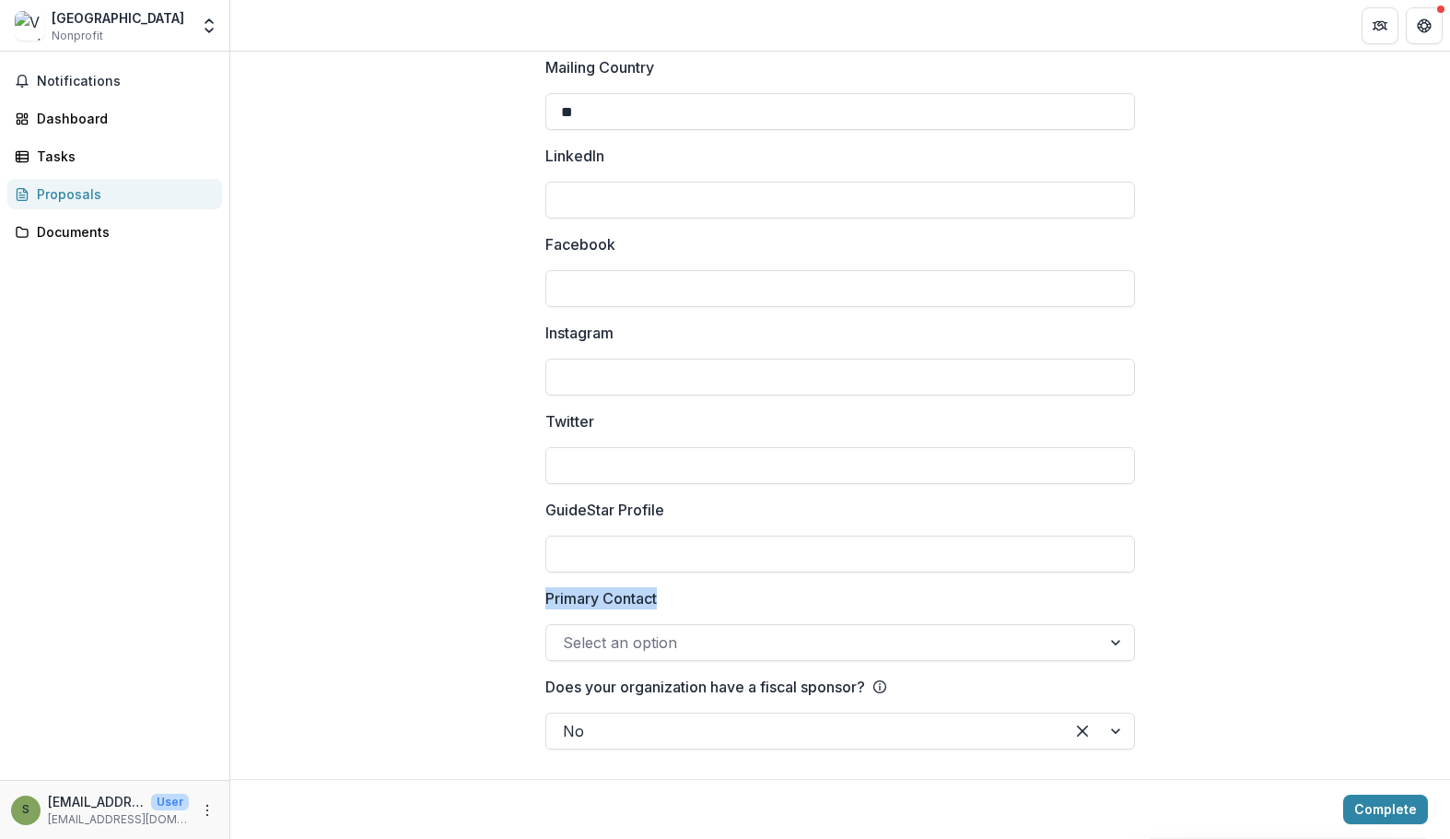
drag, startPoint x: 539, startPoint y: 595, endPoint x: 710, endPoint y: 605, distance: 170.8
click at [710, 605] on label "Primary Contact" at bounding box center [835, 598] width 579 height 22
click at [568, 631] on input "Primary Contact" at bounding box center [565, 642] width 5 height 22
drag, startPoint x: 518, startPoint y: 598, endPoint x: 747, endPoint y: 617, distance: 230.3
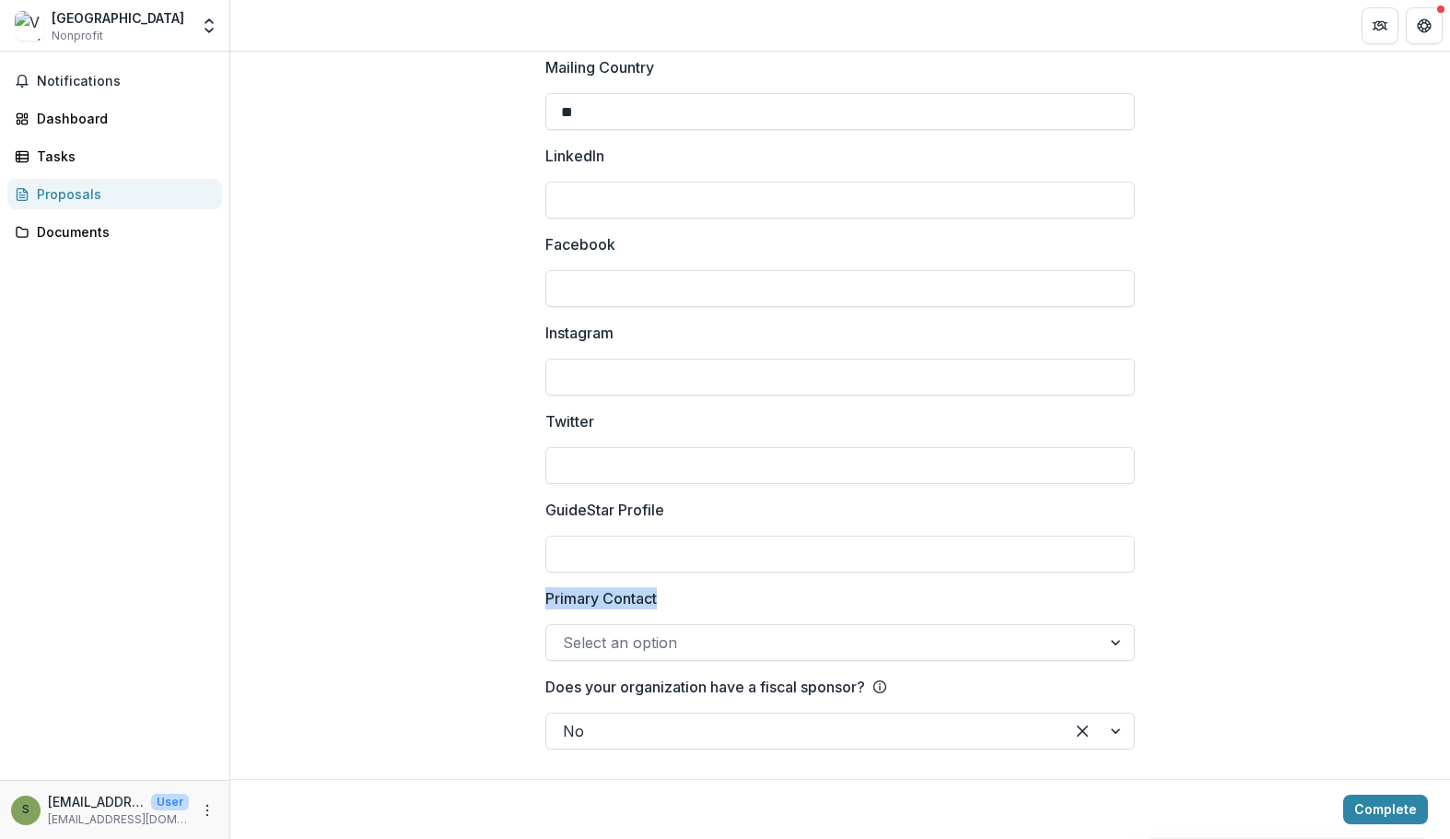
click at [698, 599] on label "Primary Contact" at bounding box center [835, 598] width 579 height 22
click at [568, 631] on input "Primary Contact" at bounding box center [565, 642] width 5 height 22
drag, startPoint x: 538, startPoint y: 591, endPoint x: 717, endPoint y: 609, distance: 179.7
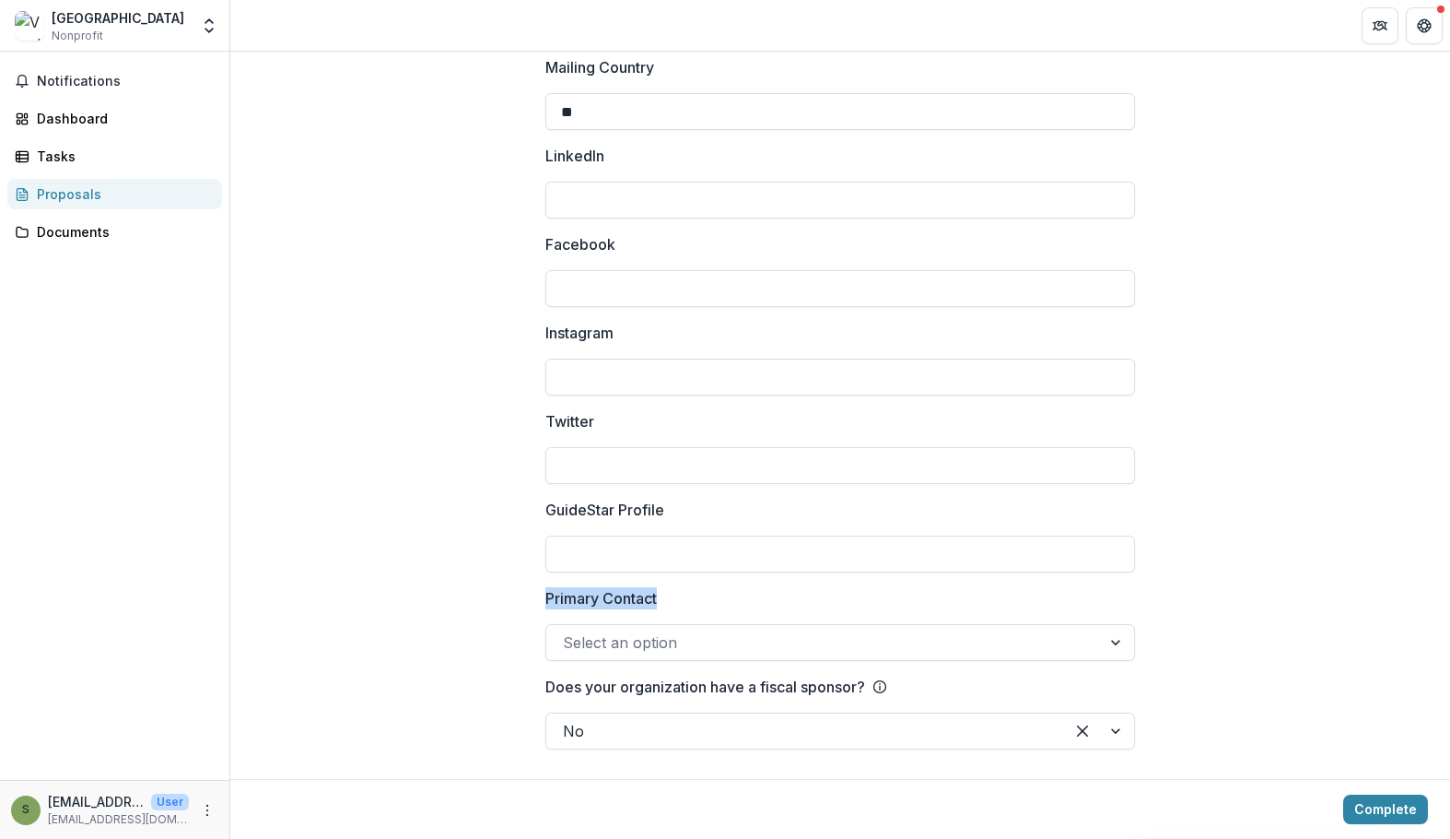
click at [717, 608] on label "Primary Contact" at bounding box center [835, 598] width 579 height 22
click at [568, 631] on input "Primary Contact" at bounding box center [565, 642] width 5 height 22
drag, startPoint x: 540, startPoint y: 593, endPoint x: 726, endPoint y: 604, distance: 186.5
click at [726, 604] on label "Primary Contact" at bounding box center [835, 598] width 579 height 22
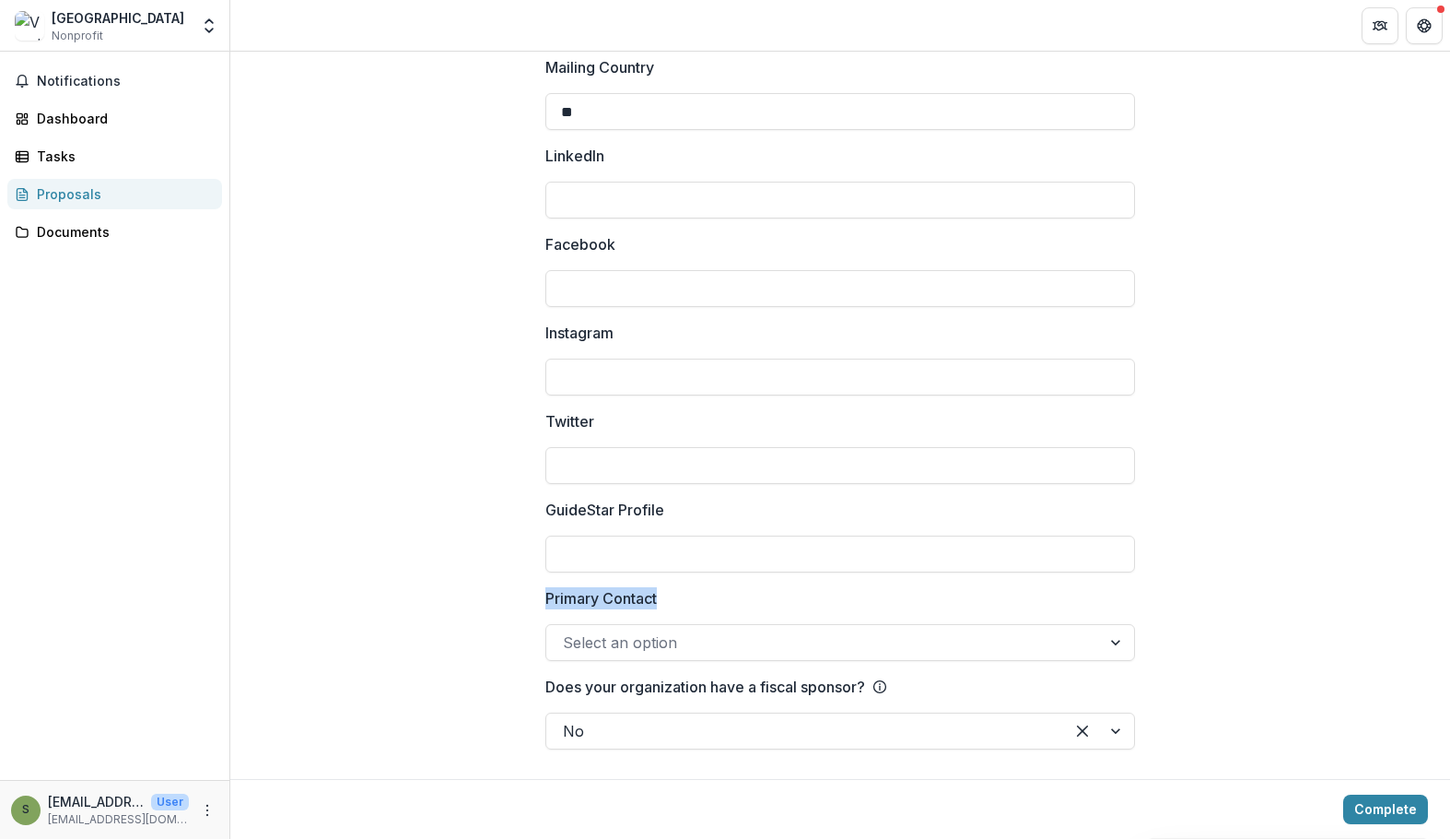
click at [568, 631] on input "Primary Contact" at bounding box center [565, 642] width 5 height 22
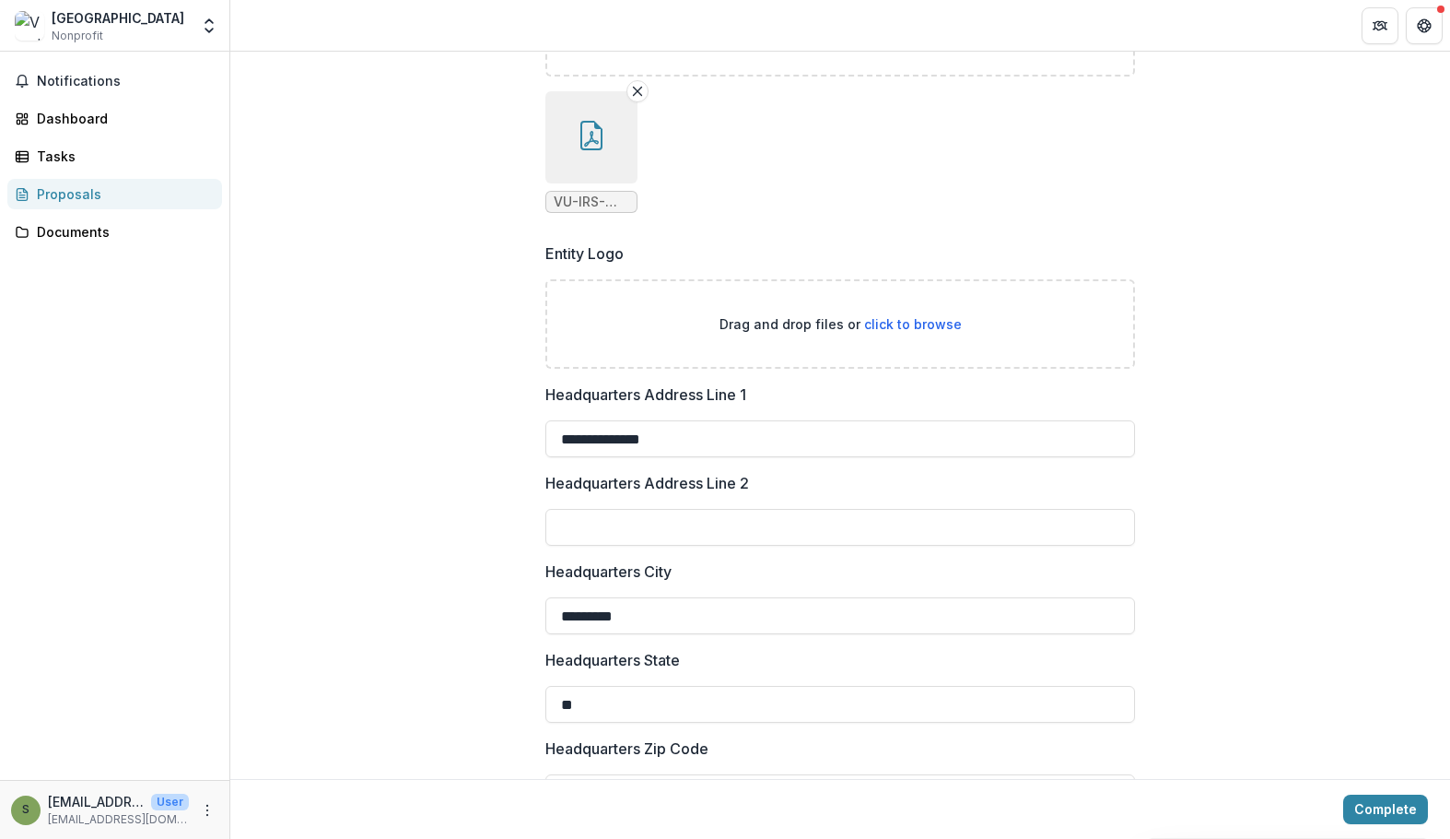
scroll to position [1621, 0]
